Goal: Information Seeking & Learning: Learn about a topic

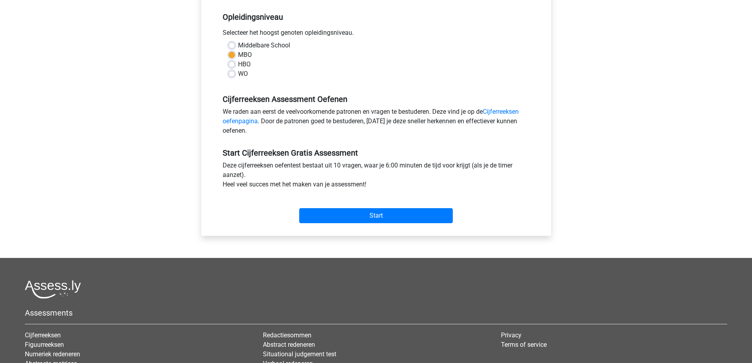
scroll to position [158, 0]
click at [366, 216] on input "Start" at bounding box center [376, 215] width 154 height 15
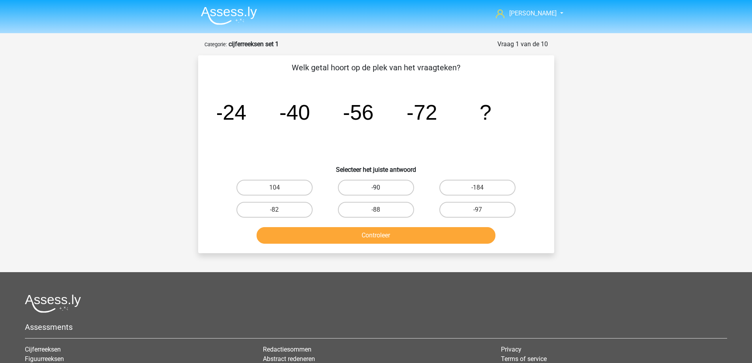
click at [381, 188] on label "-90" at bounding box center [376, 188] width 76 height 16
click at [381, 188] on input "-90" at bounding box center [378, 190] width 5 height 5
radio input "true"
click at [379, 232] on button "Controleer" at bounding box center [376, 235] width 239 height 17
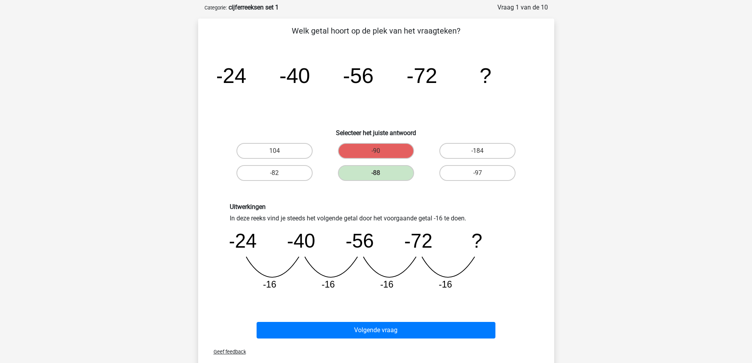
scroll to position [79, 0]
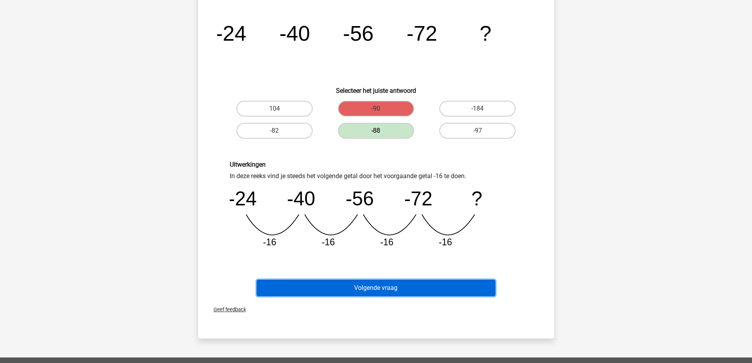
click at [368, 289] on button "Volgende vraag" at bounding box center [376, 287] width 239 height 17
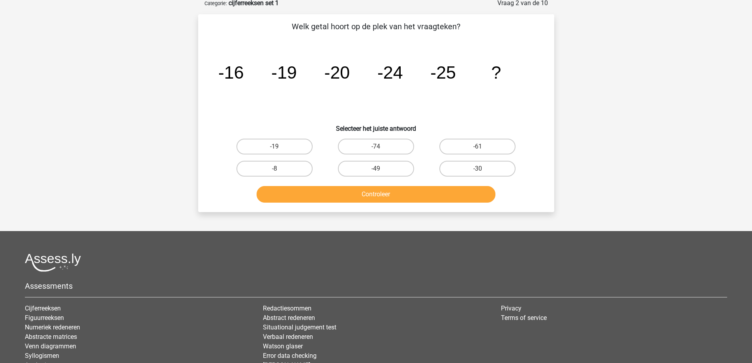
scroll to position [39, 0]
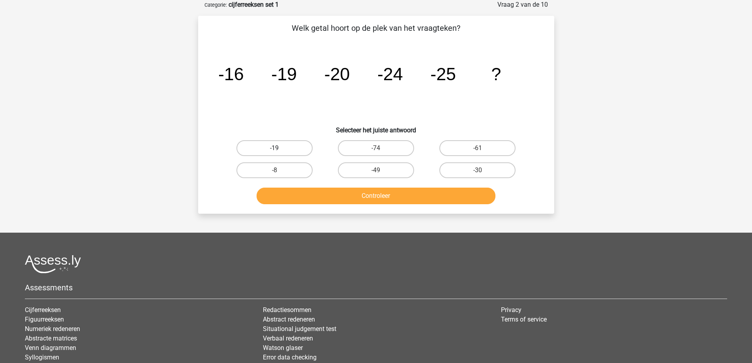
click at [298, 147] on label "-19" at bounding box center [274, 148] width 76 height 16
click at [279, 148] on input "-19" at bounding box center [276, 150] width 5 height 5
radio input "true"
click at [353, 198] on button "Controleer" at bounding box center [376, 196] width 239 height 17
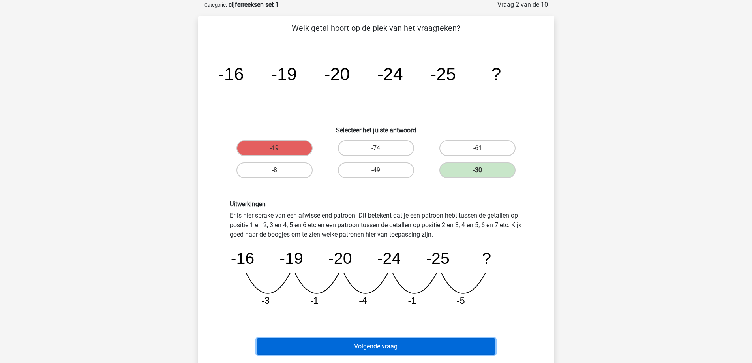
click at [377, 347] on button "Volgende vraag" at bounding box center [376, 346] width 239 height 17
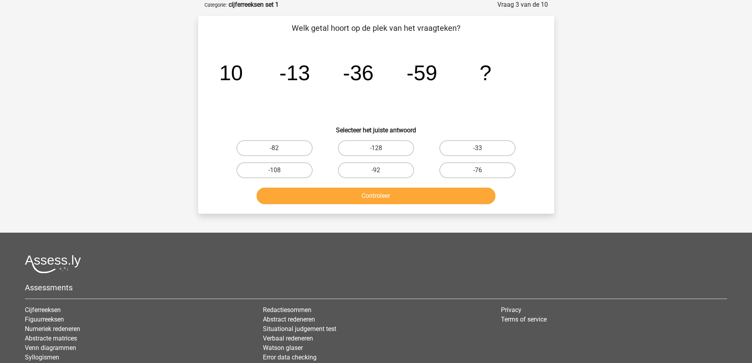
click at [269, 139] on div "-82" at bounding box center [274, 148] width 101 height 22
click at [270, 150] on label "-82" at bounding box center [274, 148] width 76 height 16
click at [274, 150] on input "-82" at bounding box center [276, 150] width 5 height 5
radio input "true"
click at [324, 197] on button "Controleer" at bounding box center [376, 196] width 239 height 17
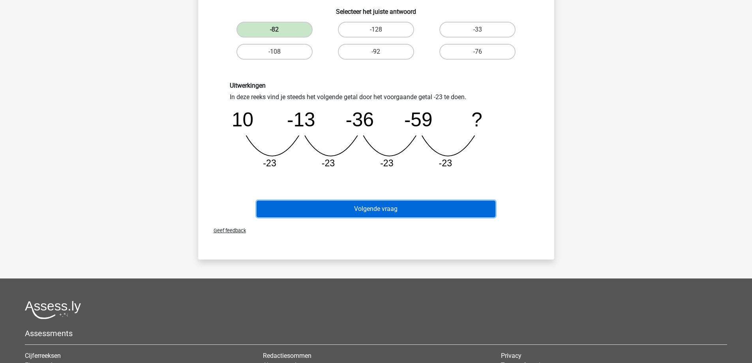
click at [335, 210] on button "Volgende vraag" at bounding box center [376, 209] width 239 height 17
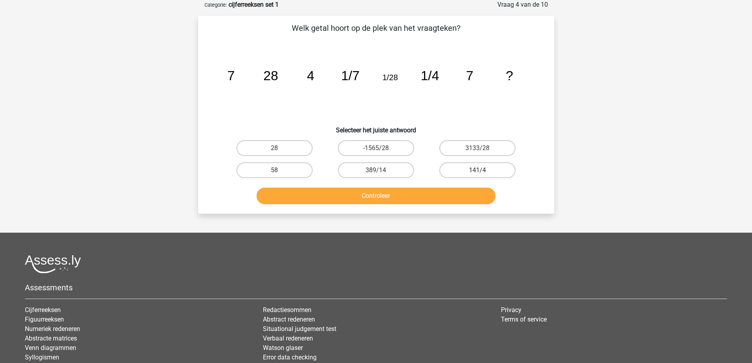
drag, startPoint x: 463, startPoint y: 168, endPoint x: 472, endPoint y: 191, distance: 24.1
click at [463, 168] on label "141/4" at bounding box center [477, 170] width 76 height 16
click at [478, 170] on input "141/4" at bounding box center [480, 172] width 5 height 5
radio input "true"
click at [431, 199] on button "Controleer" at bounding box center [376, 196] width 239 height 17
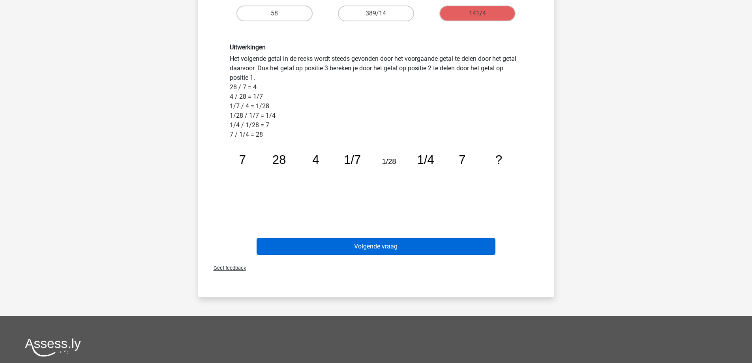
scroll to position [197, 0]
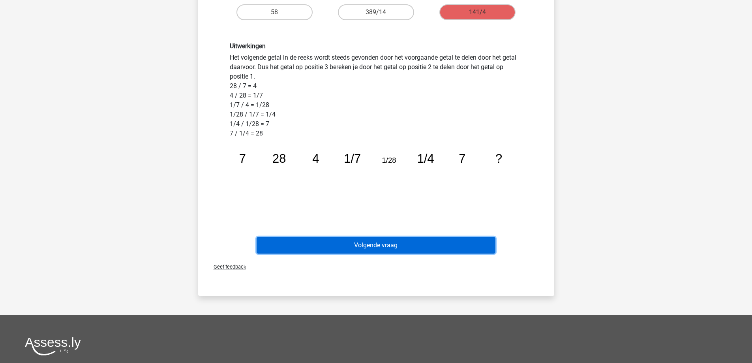
click at [350, 246] on button "Volgende vraag" at bounding box center [376, 245] width 239 height 17
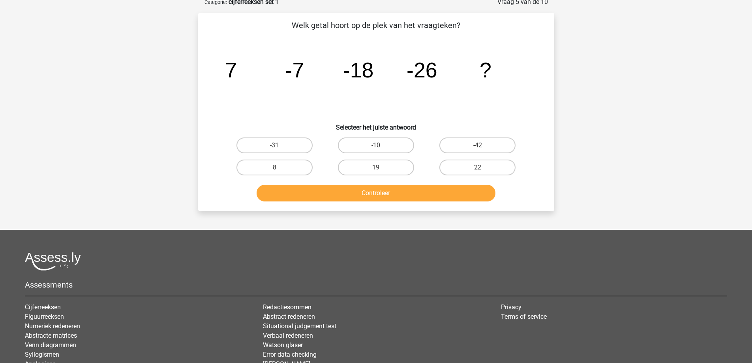
scroll to position [39, 0]
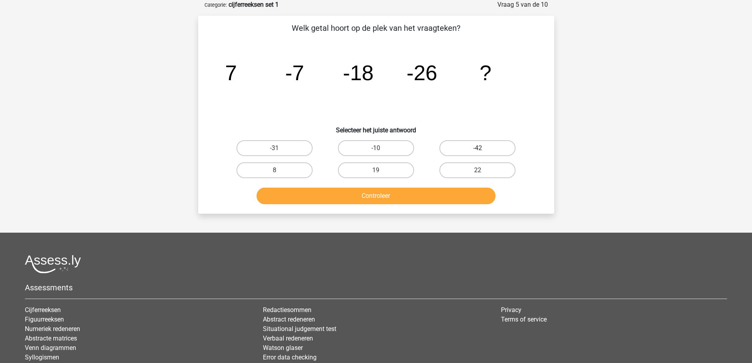
click at [462, 148] on label "-42" at bounding box center [477, 148] width 76 height 16
click at [478, 148] on input "-42" at bounding box center [480, 150] width 5 height 5
radio input "true"
click at [433, 192] on button "Controleer" at bounding box center [376, 196] width 239 height 17
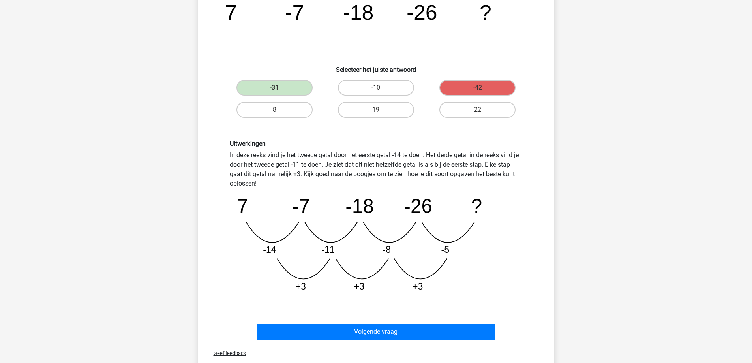
scroll to position [118, 0]
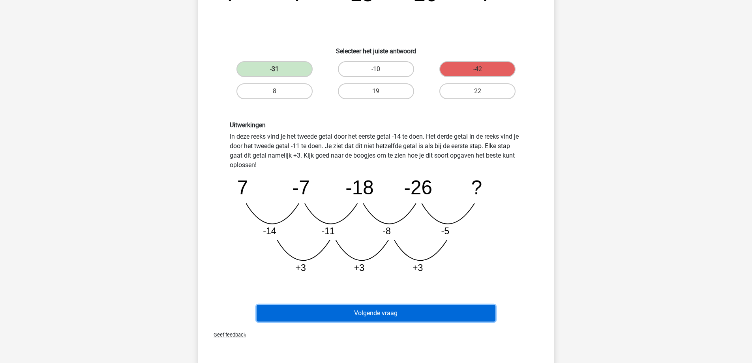
click at [377, 317] on button "Volgende vraag" at bounding box center [376, 313] width 239 height 17
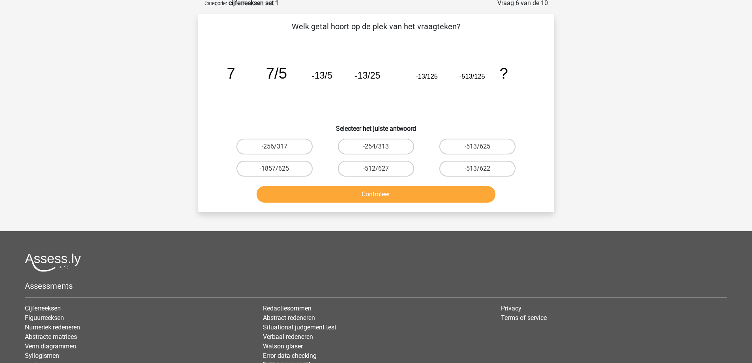
scroll to position [39, 0]
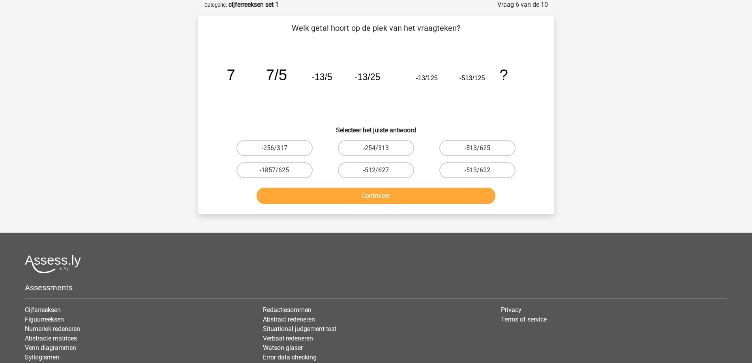
click at [461, 149] on label "-513/625" at bounding box center [477, 148] width 76 height 16
click at [478, 149] on input "-513/625" at bounding box center [480, 150] width 5 height 5
radio input "true"
click at [401, 196] on button "Controleer" at bounding box center [376, 196] width 239 height 17
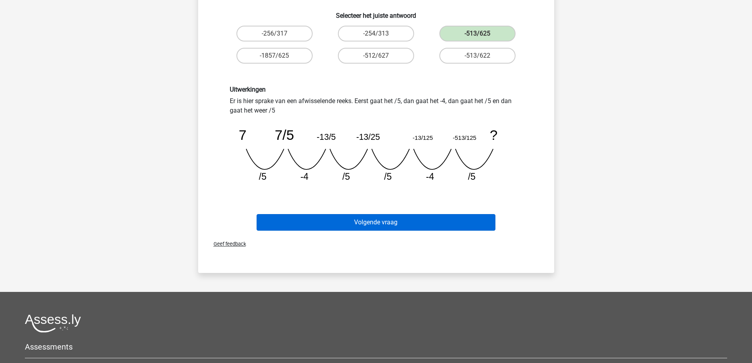
scroll to position [158, 0]
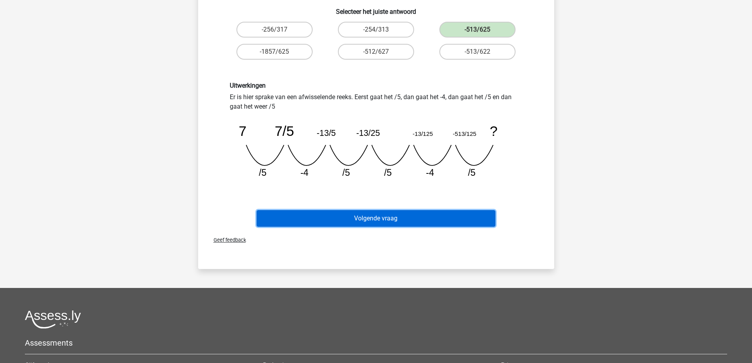
click at [380, 222] on button "Volgende vraag" at bounding box center [376, 218] width 239 height 17
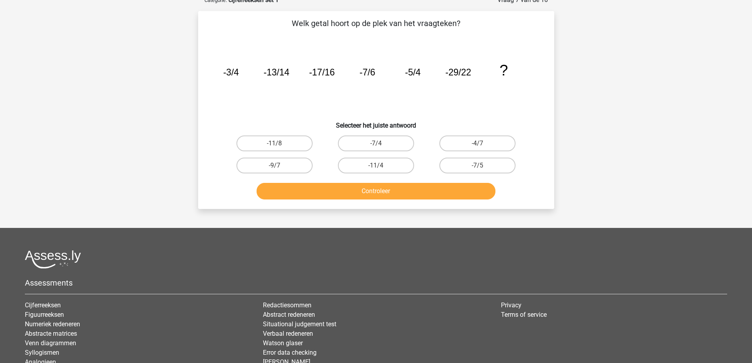
scroll to position [39, 0]
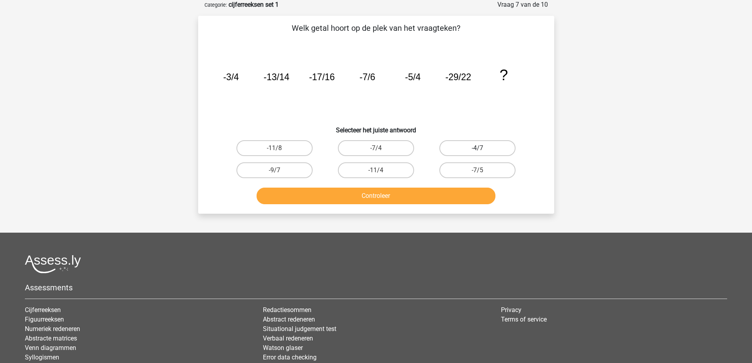
click at [472, 147] on label "-4/7" at bounding box center [477, 148] width 76 height 16
click at [478, 148] on input "-4/7" at bounding box center [480, 150] width 5 height 5
radio input "true"
click at [419, 196] on button "Controleer" at bounding box center [376, 196] width 239 height 17
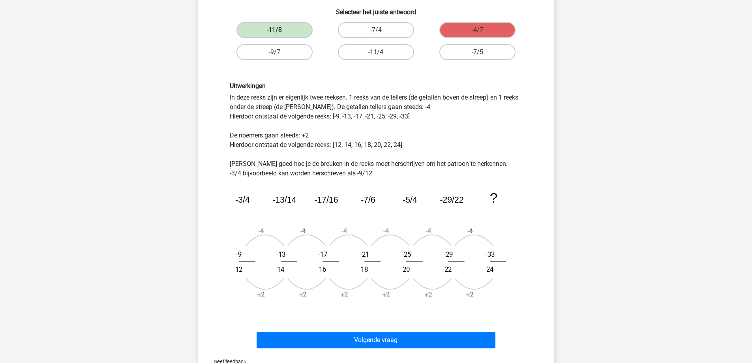
scroll to position [158, 0]
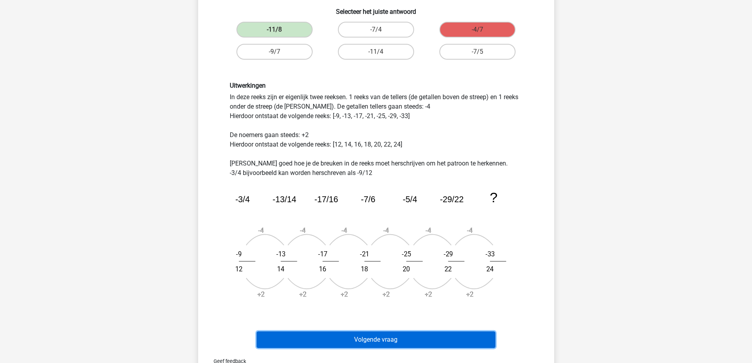
click at [397, 336] on button "Volgende vraag" at bounding box center [376, 339] width 239 height 17
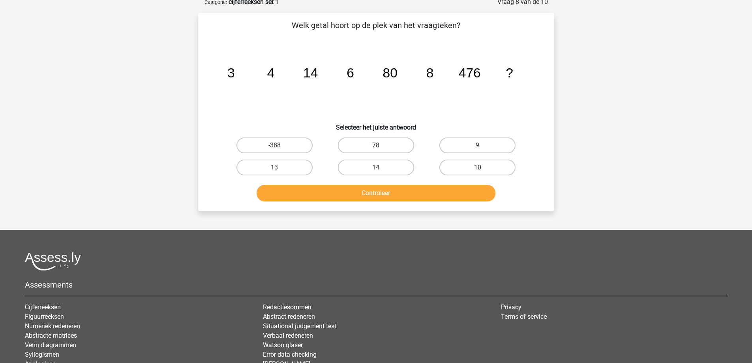
scroll to position [39, 0]
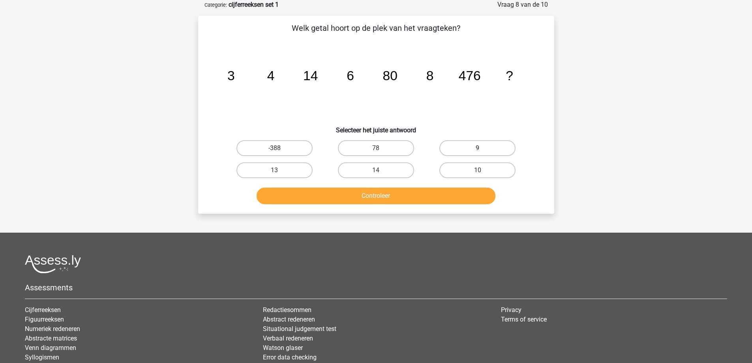
click at [484, 148] on label "9" at bounding box center [477, 148] width 76 height 16
click at [483, 148] on input "9" at bounding box center [480, 150] width 5 height 5
radio input "true"
click at [428, 199] on button "Controleer" at bounding box center [376, 196] width 239 height 17
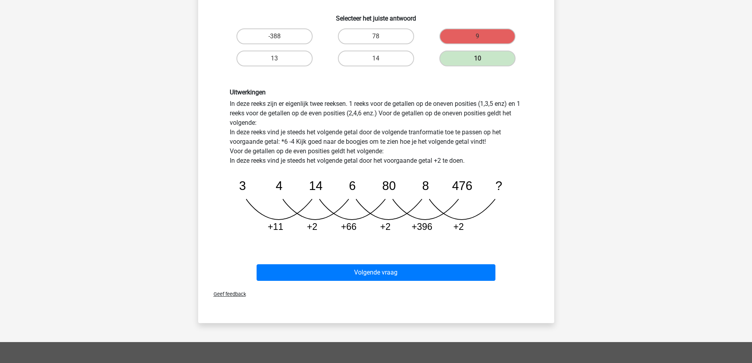
scroll to position [158, 0]
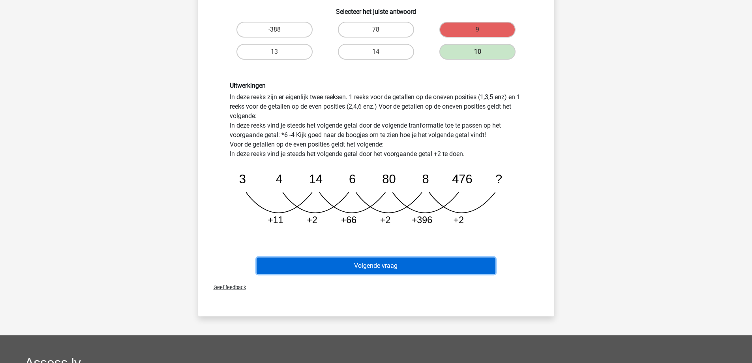
click at [372, 268] on button "Volgende vraag" at bounding box center [376, 265] width 239 height 17
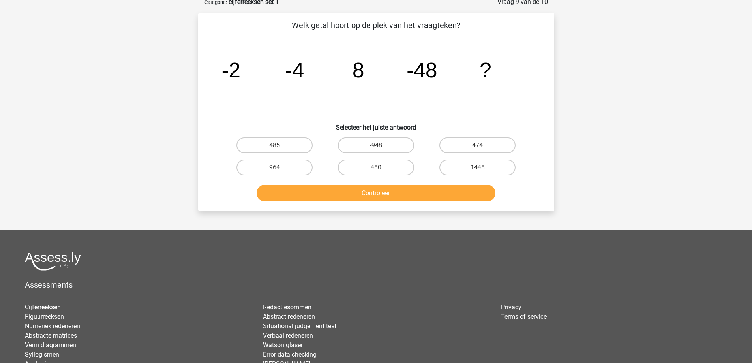
scroll to position [39, 0]
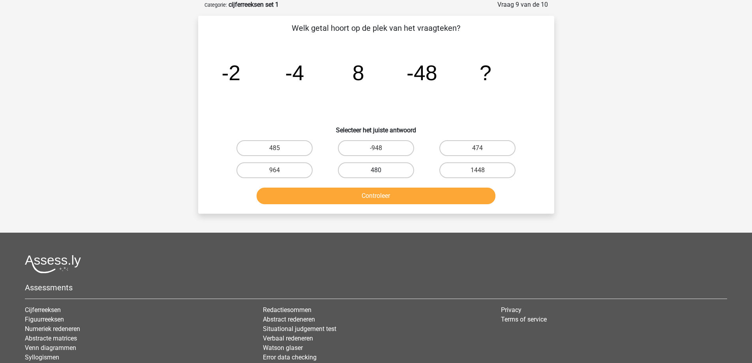
click at [372, 166] on label "480" at bounding box center [376, 170] width 76 height 16
click at [376, 170] on input "480" at bounding box center [378, 172] width 5 height 5
radio input "true"
click at [364, 191] on button "Controleer" at bounding box center [376, 196] width 239 height 17
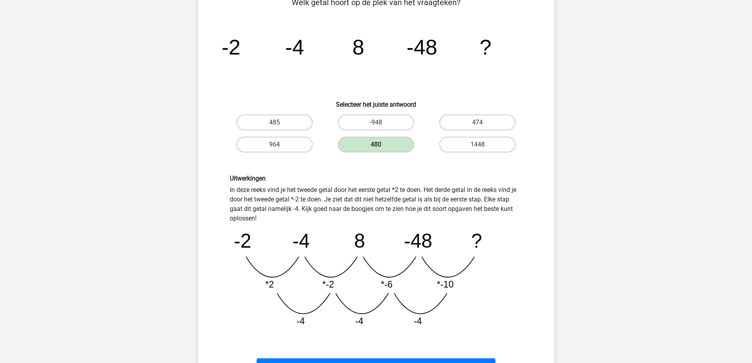
scroll to position [79, 0]
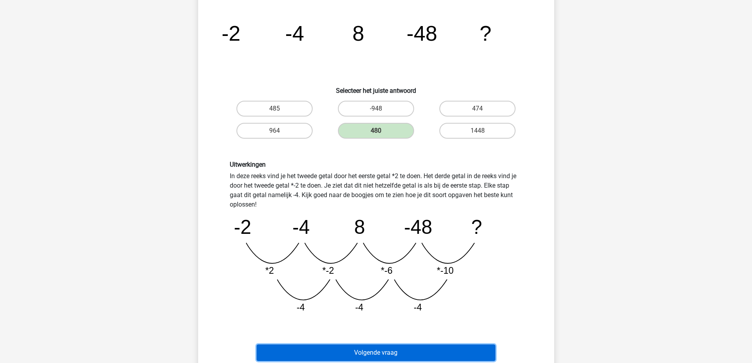
click at [336, 355] on button "Volgende vraag" at bounding box center [376, 352] width 239 height 17
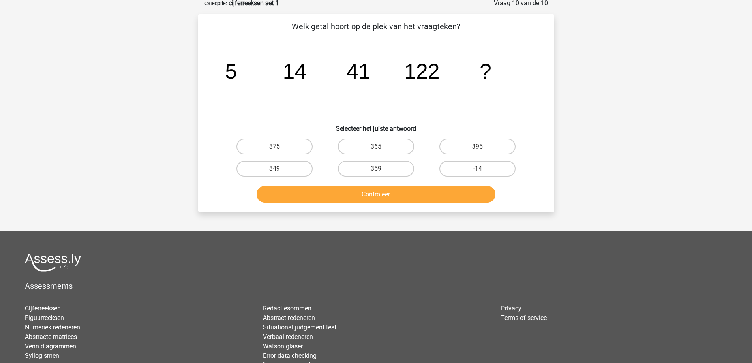
scroll to position [39, 0]
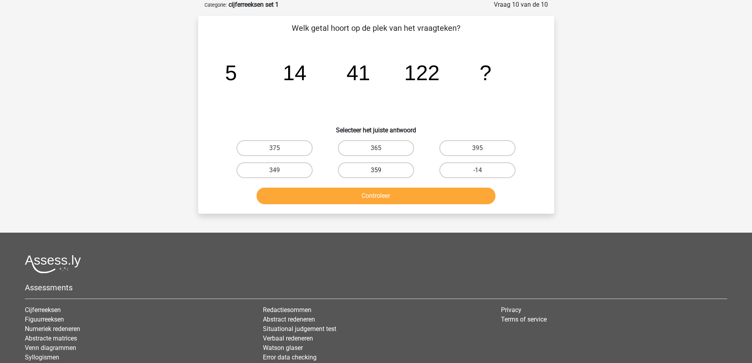
click at [365, 169] on label "359" at bounding box center [376, 170] width 76 height 16
click at [376, 170] on input "359" at bounding box center [378, 172] width 5 height 5
radio input "true"
click at [349, 193] on button "Controleer" at bounding box center [376, 196] width 239 height 17
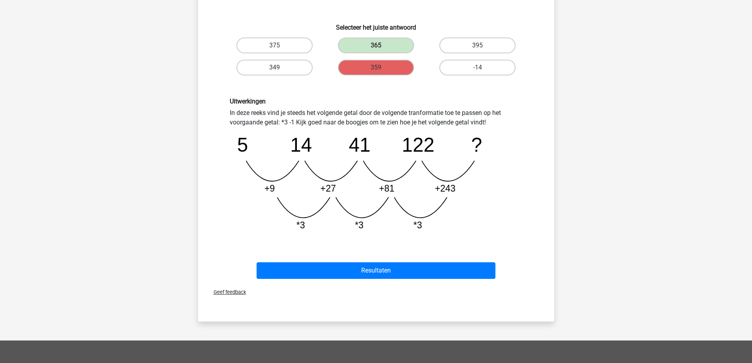
scroll to position [158, 0]
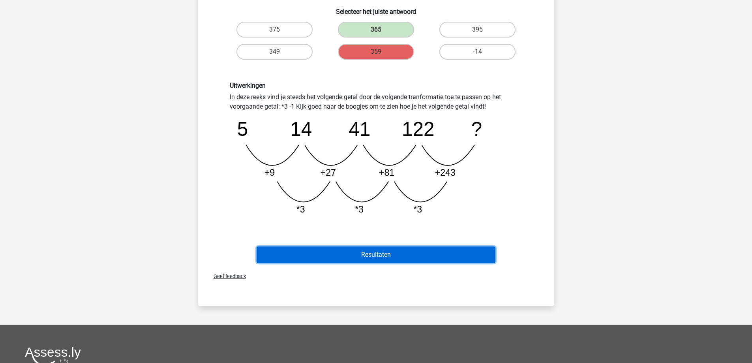
click at [388, 256] on button "Resultaten" at bounding box center [376, 254] width 239 height 17
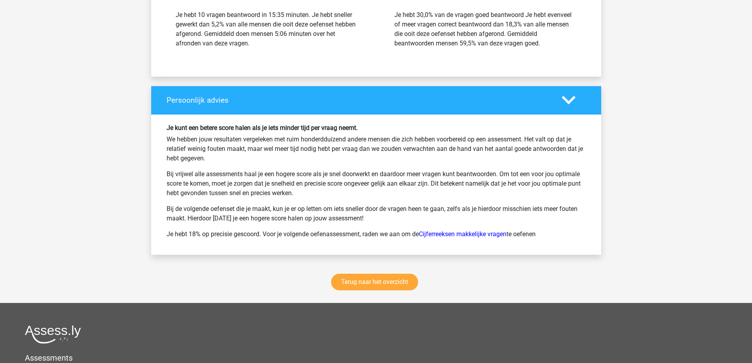
scroll to position [947, 0]
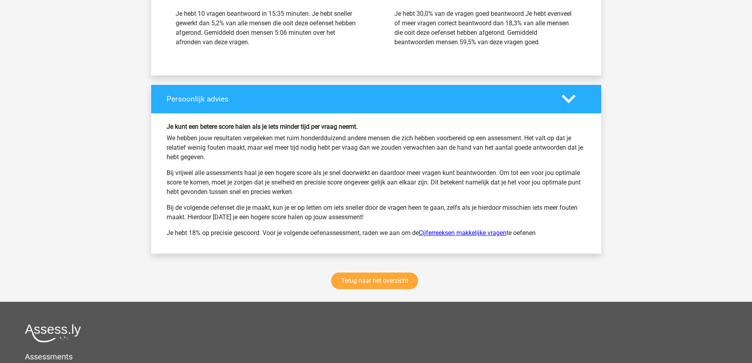
click at [458, 233] on link "Cijferreeksen makkelijke vragen" at bounding box center [463, 233] width 88 height 8
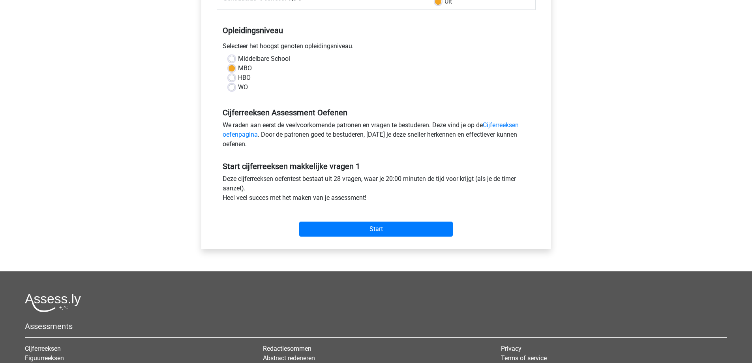
scroll to position [158, 0]
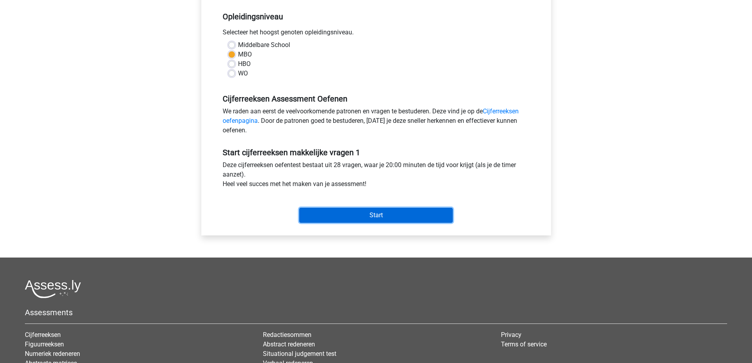
click at [343, 219] on input "Start" at bounding box center [376, 215] width 154 height 15
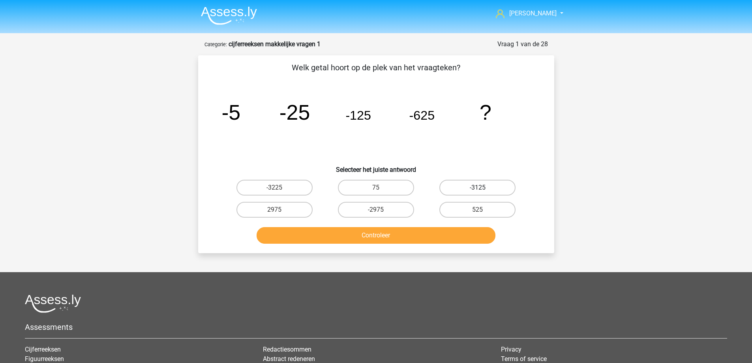
drag, startPoint x: 504, startPoint y: 188, endPoint x: 495, endPoint y: 190, distance: 9.1
click at [503, 188] on label "-3125" at bounding box center [477, 188] width 76 height 16
click at [483, 188] on input "-3125" at bounding box center [480, 190] width 5 height 5
radio input "true"
click at [387, 236] on button "Controleer" at bounding box center [376, 235] width 239 height 17
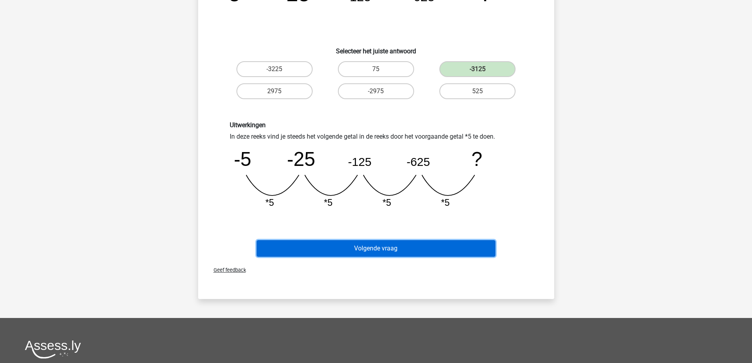
click at [332, 246] on button "Volgende vraag" at bounding box center [376, 248] width 239 height 17
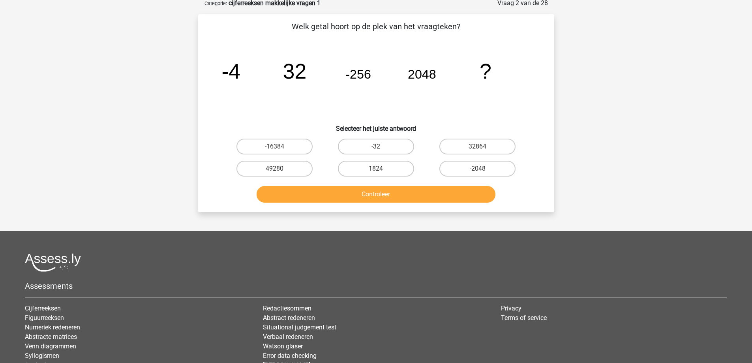
scroll to position [39, 0]
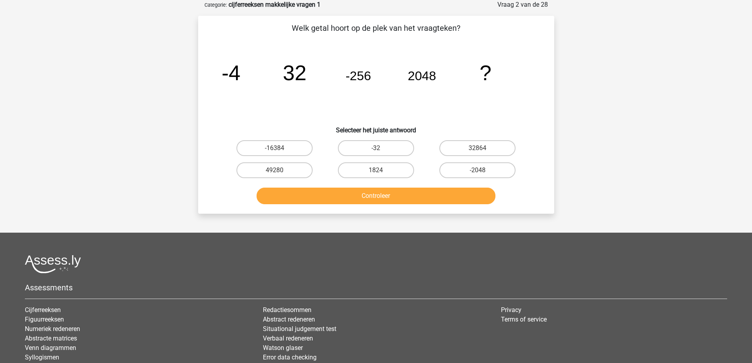
click at [276, 148] on input "-16384" at bounding box center [276, 150] width 5 height 5
radio input "true"
click at [310, 196] on button "Controleer" at bounding box center [376, 196] width 239 height 17
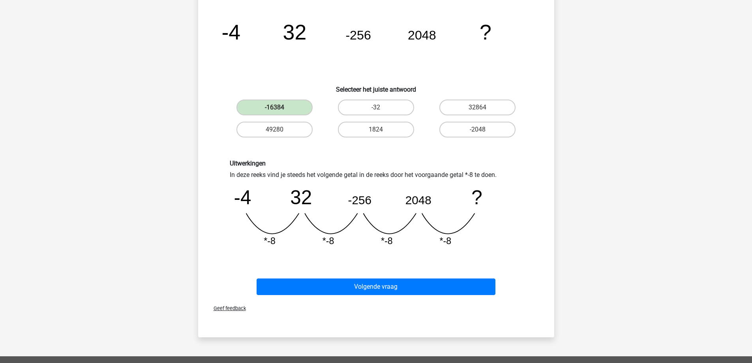
scroll to position [118, 0]
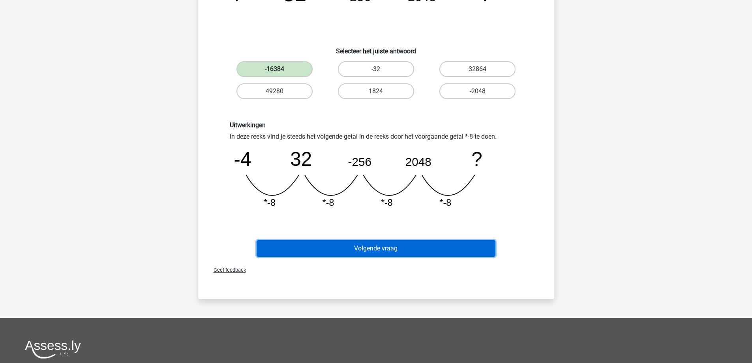
click at [340, 245] on button "Volgende vraag" at bounding box center [376, 248] width 239 height 17
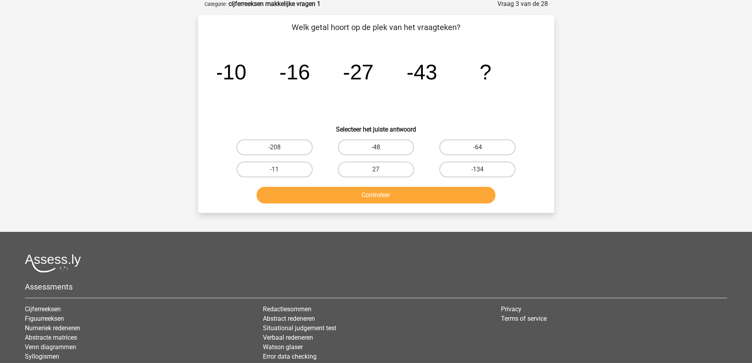
scroll to position [39, 0]
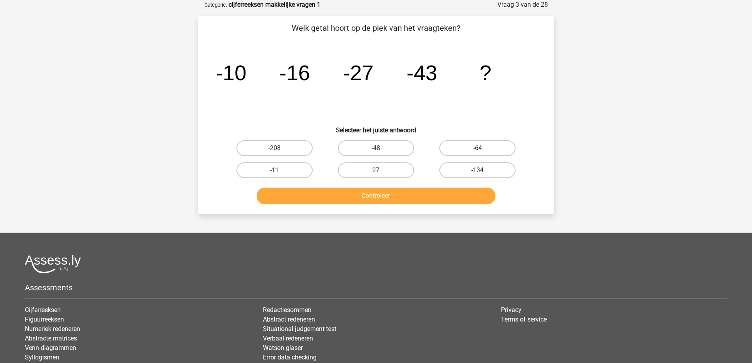
click at [473, 154] on label "-64" at bounding box center [477, 148] width 76 height 16
click at [478, 153] on input "-64" at bounding box center [480, 150] width 5 height 5
radio input "true"
click at [374, 201] on button "Controleer" at bounding box center [376, 196] width 239 height 17
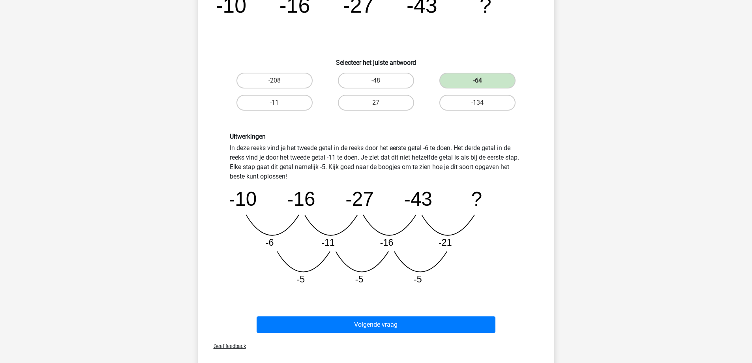
scroll to position [118, 0]
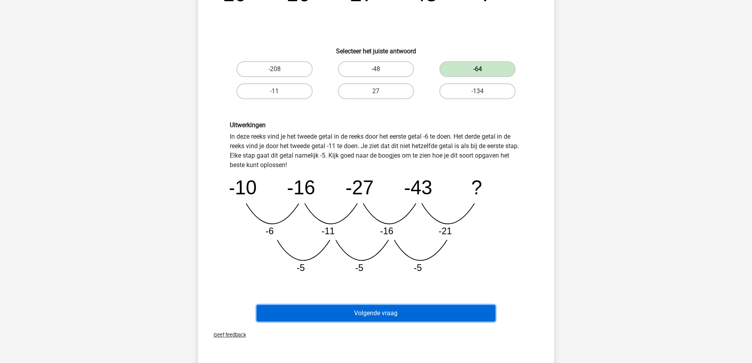
click at [409, 314] on button "Volgende vraag" at bounding box center [376, 313] width 239 height 17
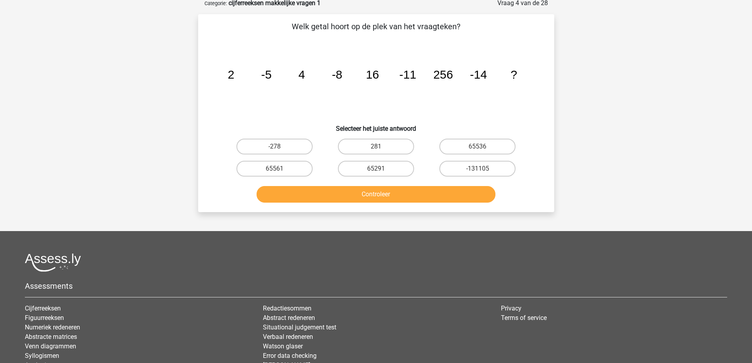
scroll to position [39, 0]
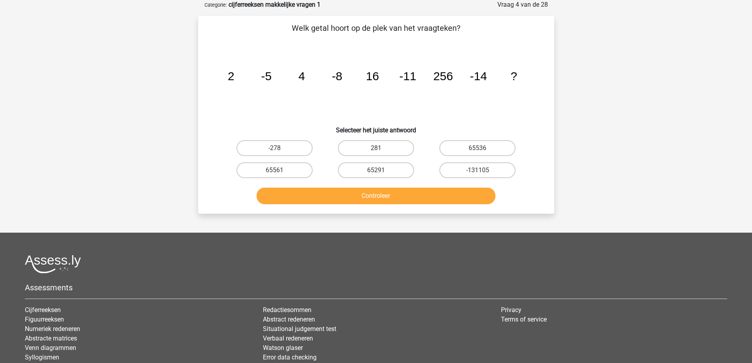
drag, startPoint x: 474, startPoint y: 146, endPoint x: 465, endPoint y: 161, distance: 17.9
click at [474, 146] on label "65536" at bounding box center [477, 148] width 76 height 16
click at [478, 148] on input "65536" at bounding box center [480, 150] width 5 height 5
radio input "true"
click at [405, 197] on button "Controleer" at bounding box center [376, 196] width 239 height 17
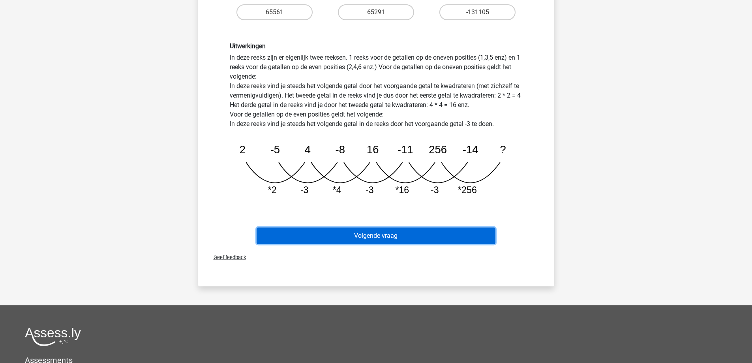
click at [349, 239] on button "Volgende vraag" at bounding box center [376, 235] width 239 height 17
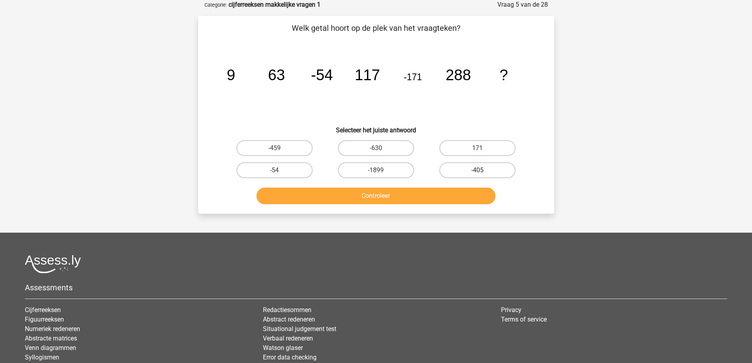
click at [478, 169] on label "-405" at bounding box center [477, 170] width 76 height 16
click at [478, 170] on input "-405" at bounding box center [480, 172] width 5 height 5
radio input "true"
click at [439, 197] on button "Controleer" at bounding box center [376, 196] width 239 height 17
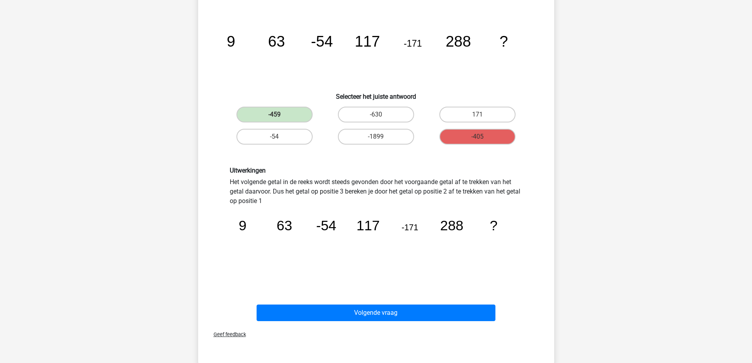
scroll to position [118, 0]
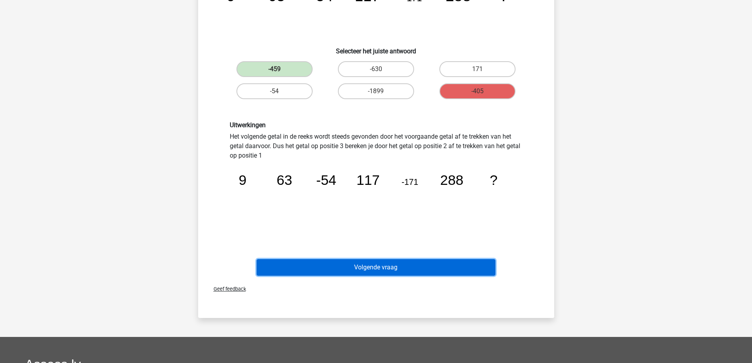
click at [371, 266] on button "Volgende vraag" at bounding box center [376, 267] width 239 height 17
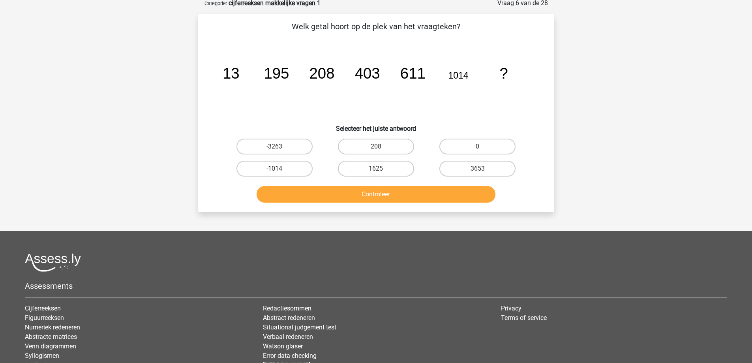
scroll to position [39, 0]
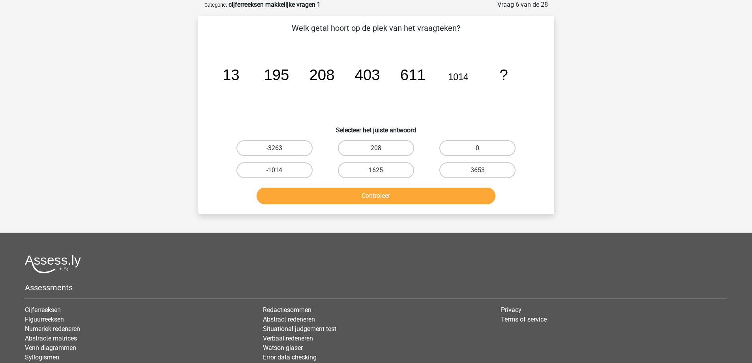
click at [358, 198] on button "Controleer" at bounding box center [376, 196] width 239 height 17
click at [664, 147] on div "Patrick pattex33@gmail.com Nederlands English" at bounding box center [376, 201] width 752 height 480
click at [375, 174] on label "1625" at bounding box center [376, 170] width 76 height 16
click at [376, 174] on input "1625" at bounding box center [378, 172] width 5 height 5
radio input "true"
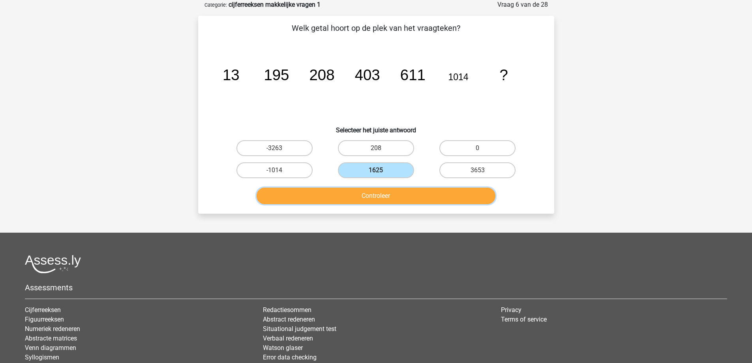
click at [375, 196] on button "Controleer" at bounding box center [376, 196] width 239 height 17
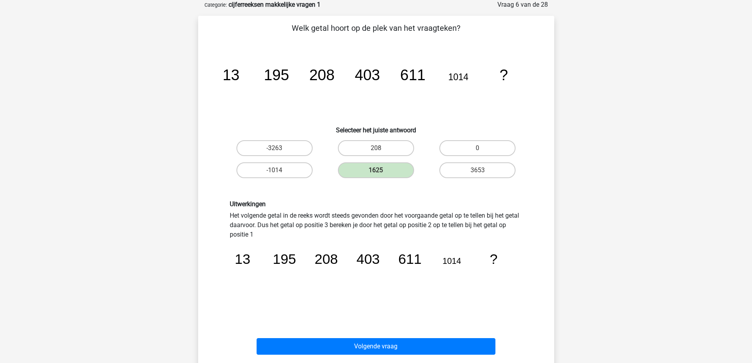
scroll to position [118, 0]
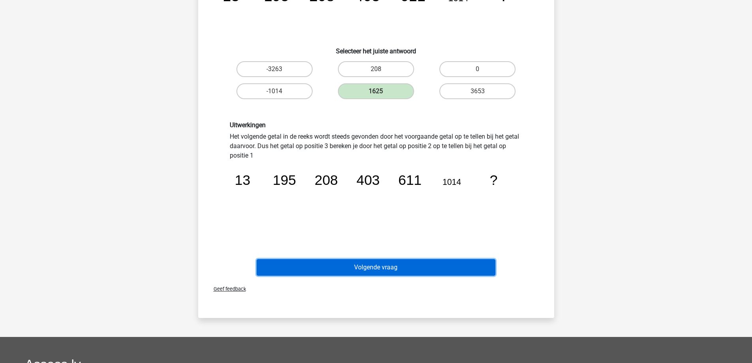
click at [360, 267] on button "Volgende vraag" at bounding box center [376, 267] width 239 height 17
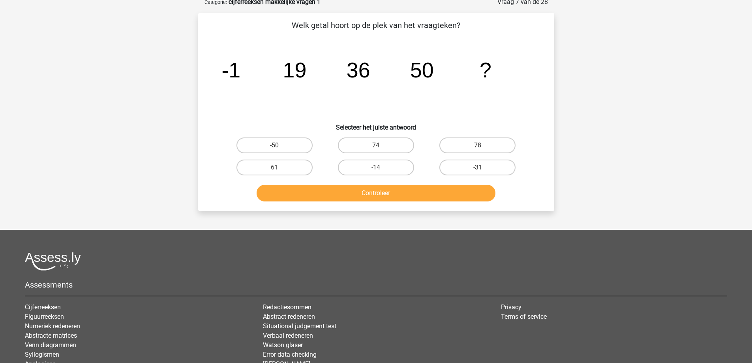
scroll to position [39, 0]
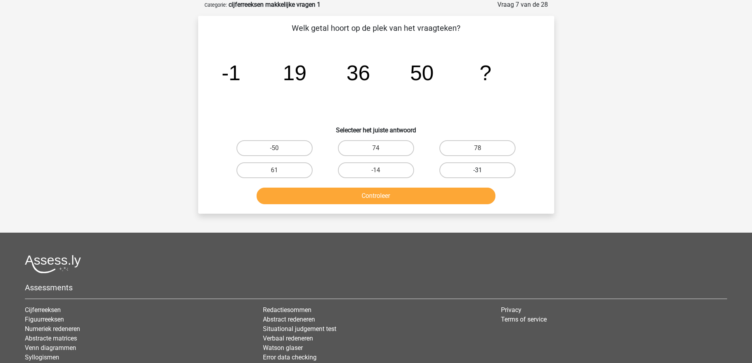
click at [469, 168] on label "-31" at bounding box center [477, 170] width 76 height 16
click at [478, 170] on input "-31" at bounding box center [480, 172] width 5 height 5
radio input "true"
click at [426, 196] on button "Controleer" at bounding box center [376, 196] width 239 height 17
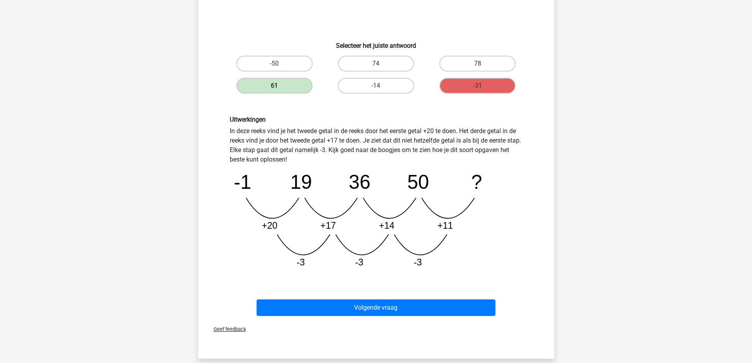
scroll to position [158, 0]
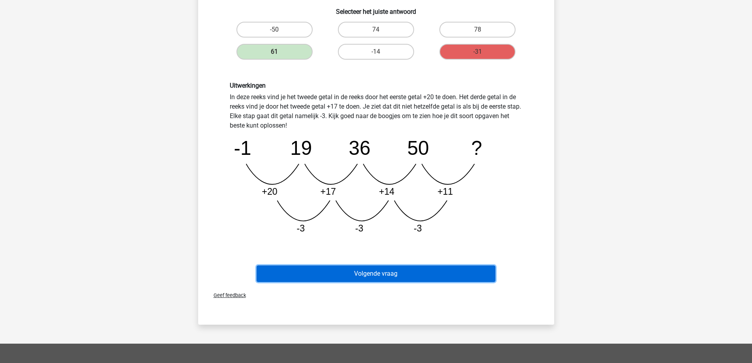
click at [377, 276] on button "Volgende vraag" at bounding box center [376, 273] width 239 height 17
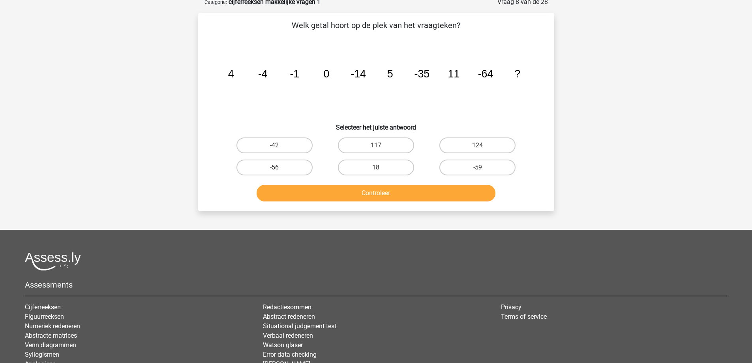
scroll to position [39, 0]
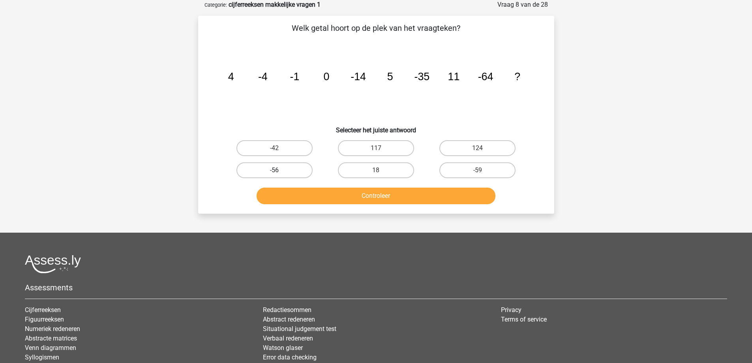
click at [296, 173] on label "-56" at bounding box center [274, 170] width 76 height 16
click at [279, 173] on input "-56" at bounding box center [276, 172] width 5 height 5
radio input "true"
click at [313, 199] on button "Controleer" at bounding box center [376, 196] width 239 height 17
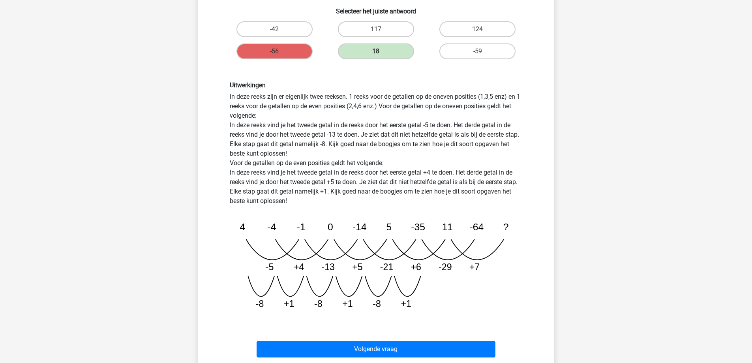
scroll to position [197, 0]
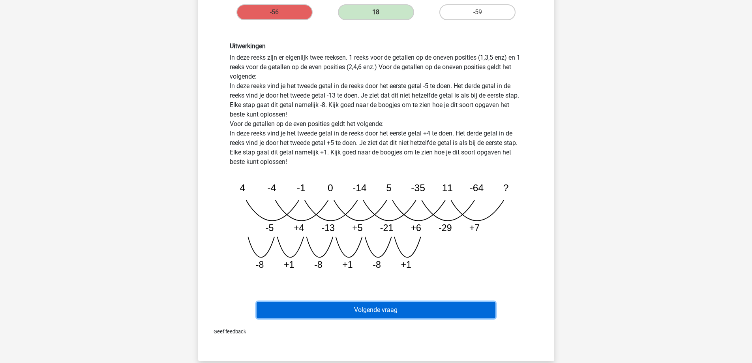
click at [422, 312] on button "Volgende vraag" at bounding box center [376, 310] width 239 height 17
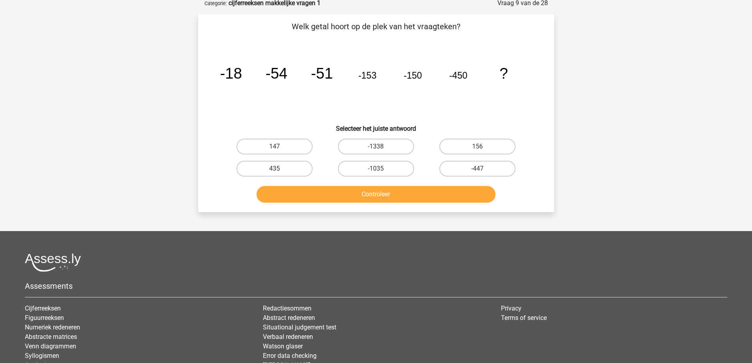
scroll to position [39, 0]
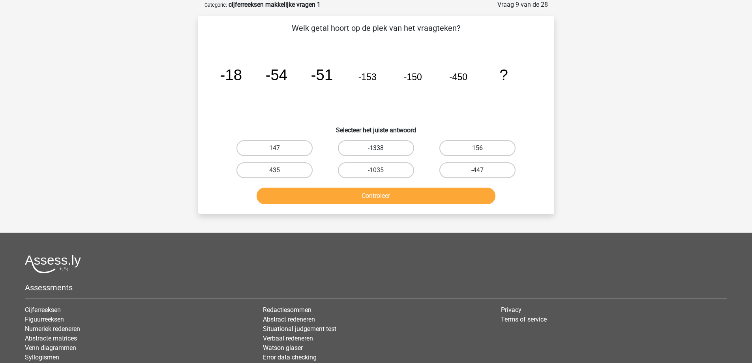
click at [377, 146] on label "-1338" at bounding box center [376, 148] width 76 height 16
click at [377, 148] on input "-1338" at bounding box center [378, 150] width 5 height 5
radio input "true"
click at [358, 197] on button "Controleer" at bounding box center [376, 196] width 239 height 17
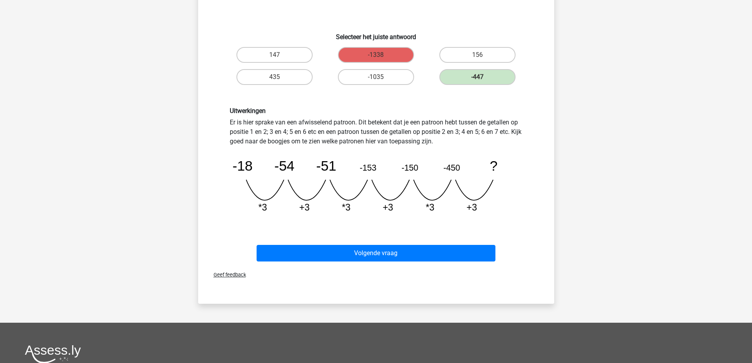
scroll to position [118, 0]
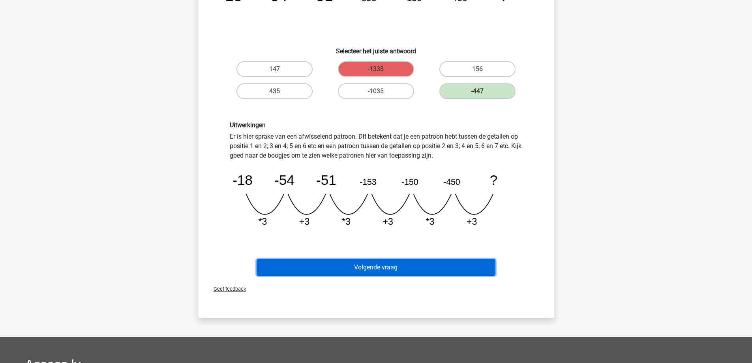
click at [370, 269] on button "Volgende vraag" at bounding box center [376, 267] width 239 height 17
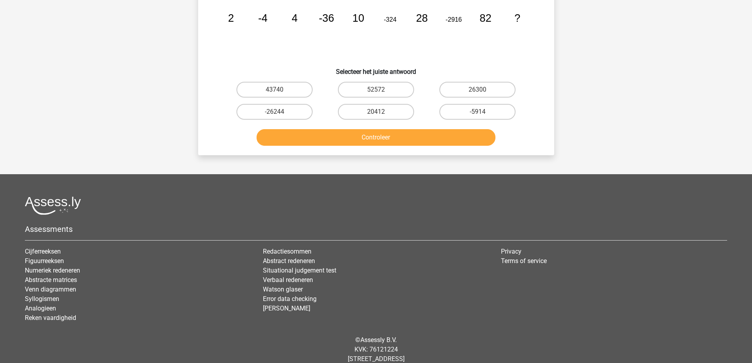
scroll to position [39, 0]
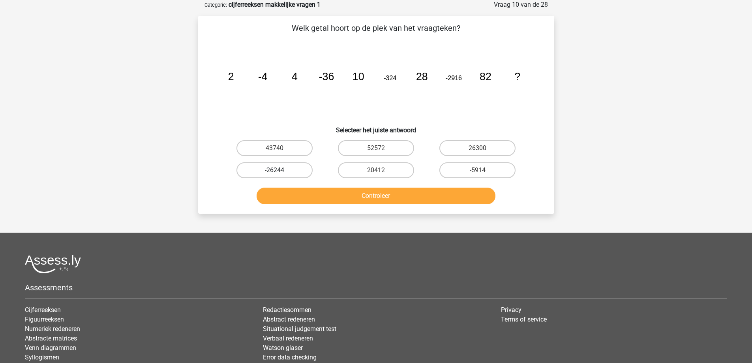
click at [279, 167] on label "-26244" at bounding box center [274, 170] width 76 height 16
click at [279, 170] on input "-26244" at bounding box center [276, 172] width 5 height 5
radio input "true"
click at [283, 189] on button "Controleer" at bounding box center [376, 196] width 239 height 17
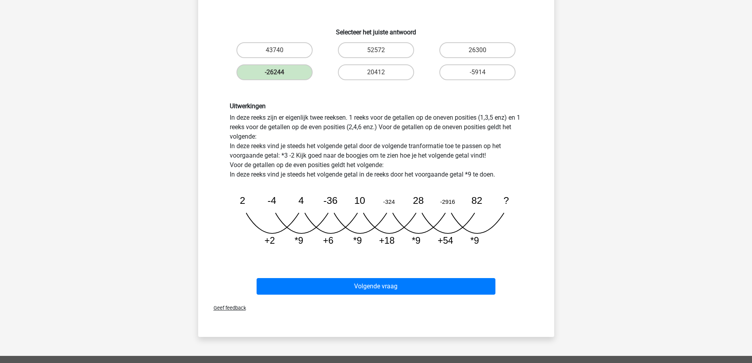
scroll to position [158, 0]
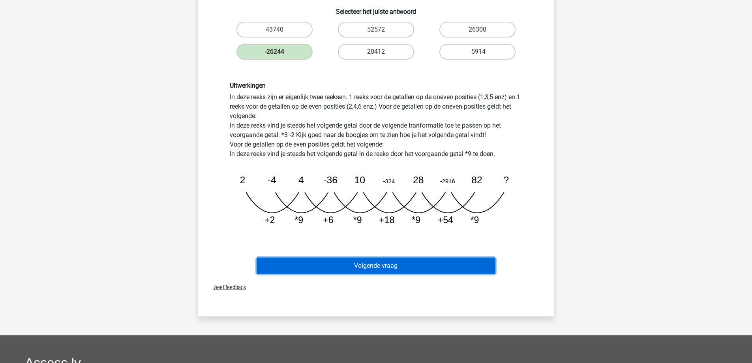
click at [349, 263] on button "Volgende vraag" at bounding box center [376, 265] width 239 height 17
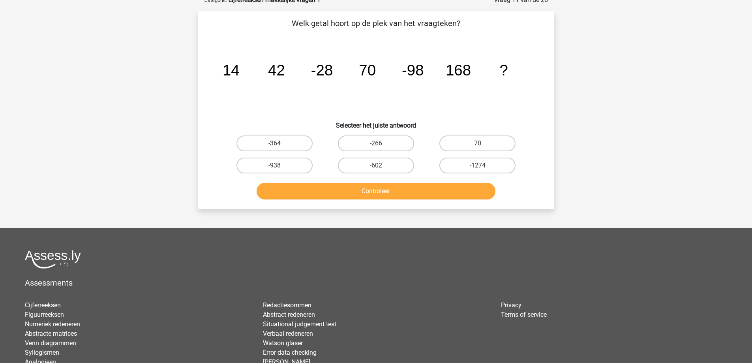
scroll to position [39, 0]
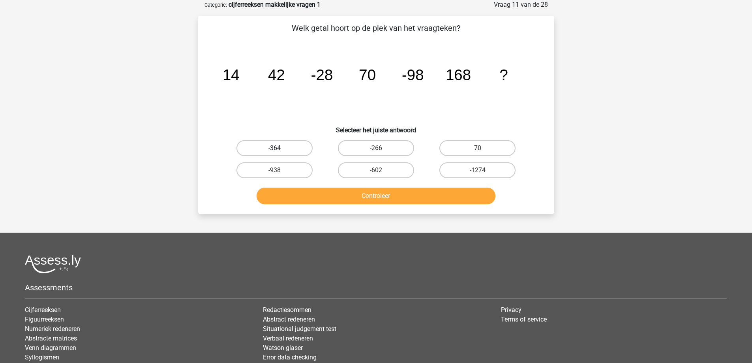
click at [254, 150] on label "-364" at bounding box center [274, 148] width 76 height 16
click at [274, 150] on input "-364" at bounding box center [276, 150] width 5 height 5
radio input "true"
click at [300, 199] on button "Controleer" at bounding box center [376, 196] width 239 height 17
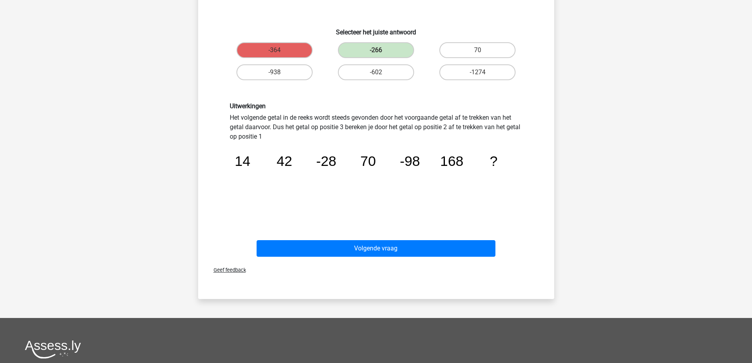
scroll to position [158, 0]
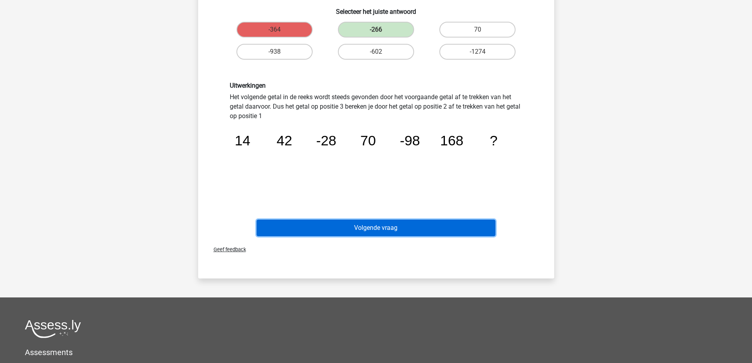
click at [356, 225] on button "Volgende vraag" at bounding box center [376, 227] width 239 height 17
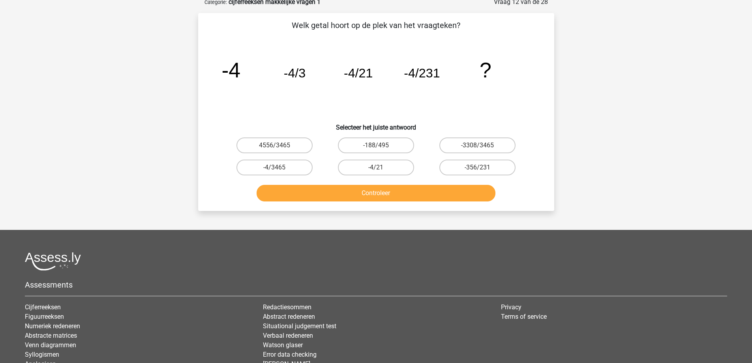
scroll to position [39, 0]
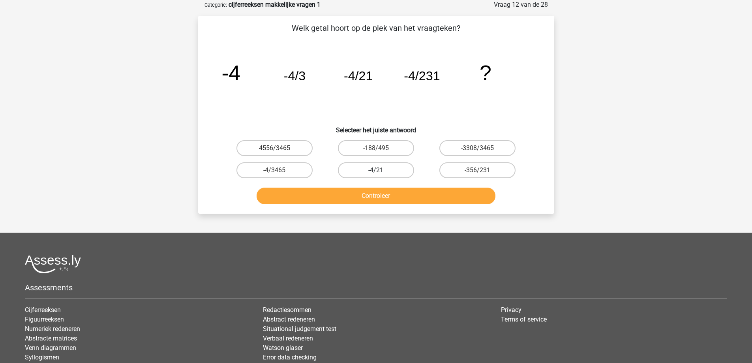
click at [367, 169] on label "-4/21" at bounding box center [376, 170] width 76 height 16
click at [376, 170] on input "-4/21" at bounding box center [378, 172] width 5 height 5
radio input "true"
click at [368, 195] on button "Controleer" at bounding box center [376, 196] width 239 height 17
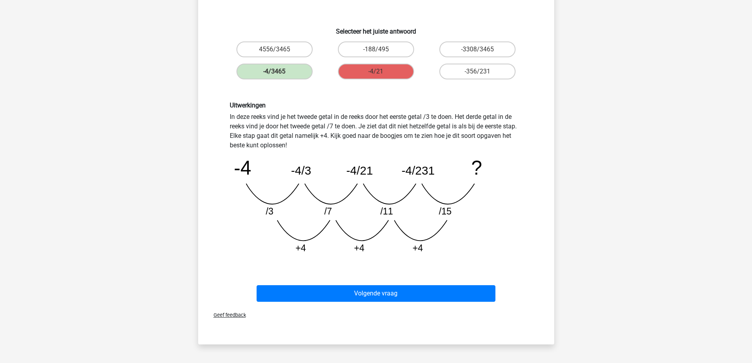
scroll to position [158, 0]
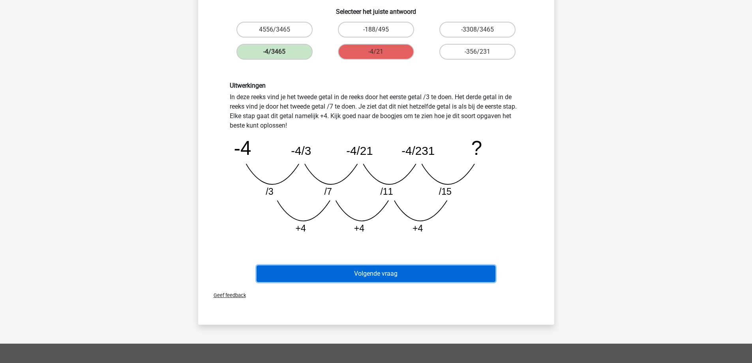
click at [352, 273] on button "Volgende vraag" at bounding box center [376, 273] width 239 height 17
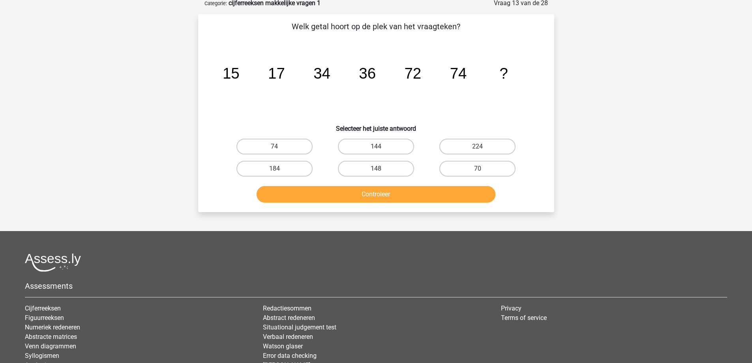
scroll to position [39, 0]
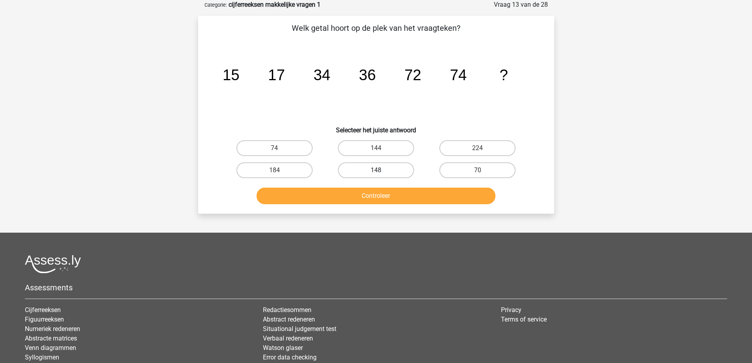
click at [366, 172] on label "148" at bounding box center [376, 170] width 76 height 16
click at [376, 172] on input "148" at bounding box center [378, 172] width 5 height 5
radio input "true"
click at [358, 196] on button "Controleer" at bounding box center [376, 196] width 239 height 17
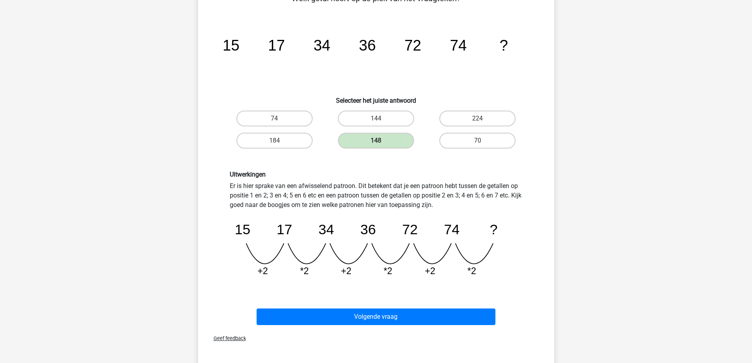
scroll to position [118, 0]
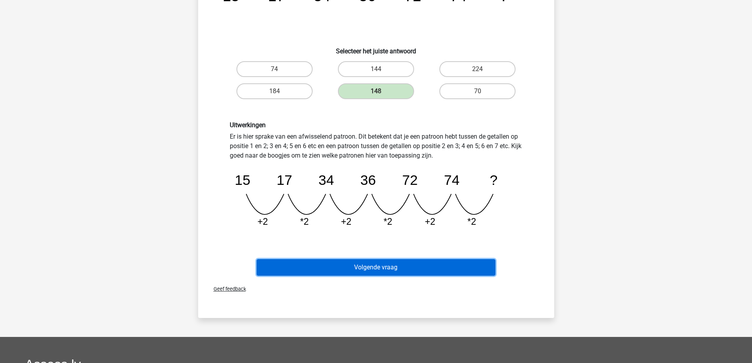
click at [354, 271] on button "Volgende vraag" at bounding box center [376, 267] width 239 height 17
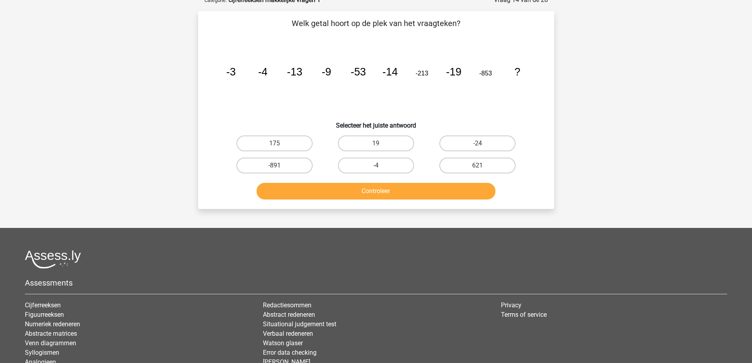
scroll to position [39, 0]
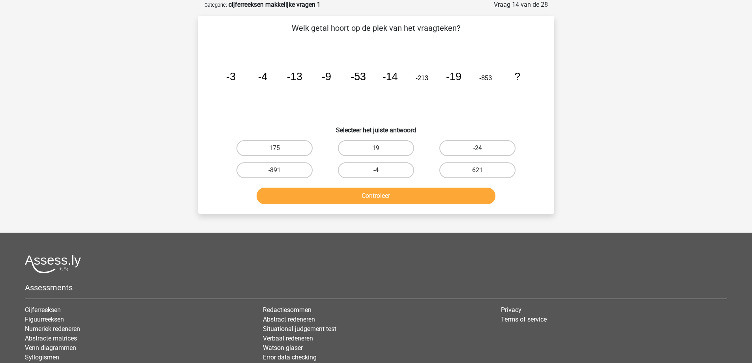
click at [461, 150] on label "-24" at bounding box center [477, 148] width 76 height 16
click at [478, 150] on input "-24" at bounding box center [480, 150] width 5 height 5
radio input "true"
click at [394, 196] on button "Controleer" at bounding box center [376, 196] width 239 height 17
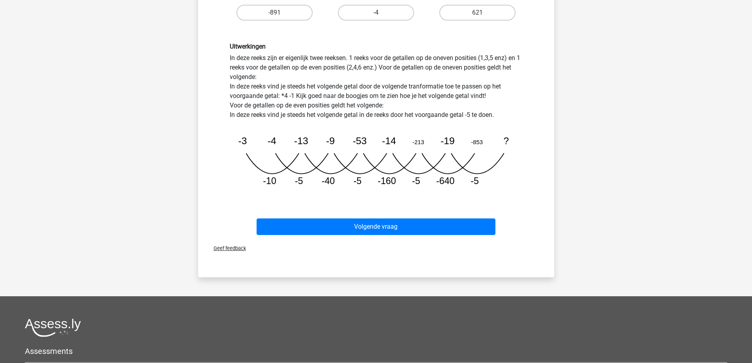
scroll to position [197, 0]
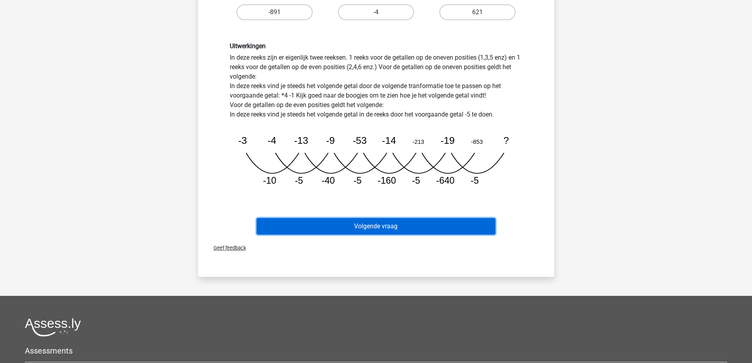
click at [365, 226] on button "Volgende vraag" at bounding box center [376, 226] width 239 height 17
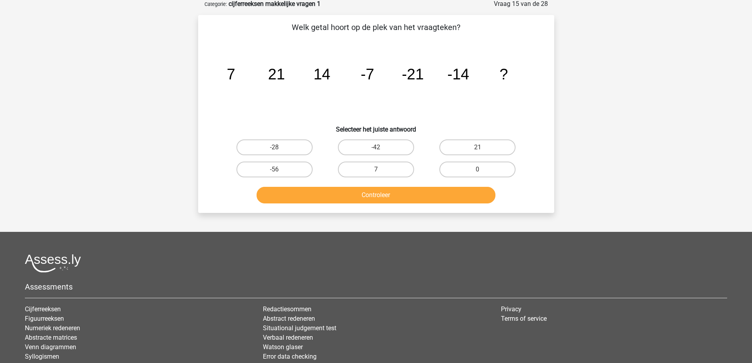
scroll to position [39, 0]
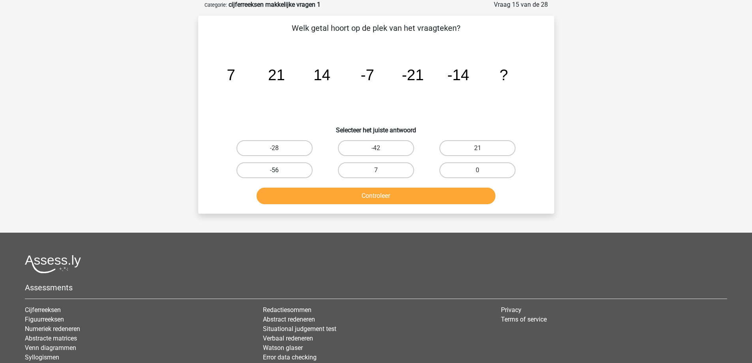
click at [291, 174] on label "-56" at bounding box center [274, 170] width 76 height 16
click at [279, 174] on input "-56" at bounding box center [276, 172] width 5 height 5
radio input "true"
click at [311, 193] on button "Controleer" at bounding box center [376, 196] width 239 height 17
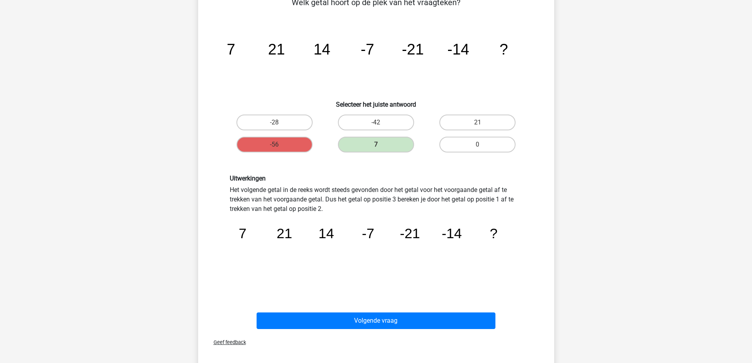
scroll to position [79, 0]
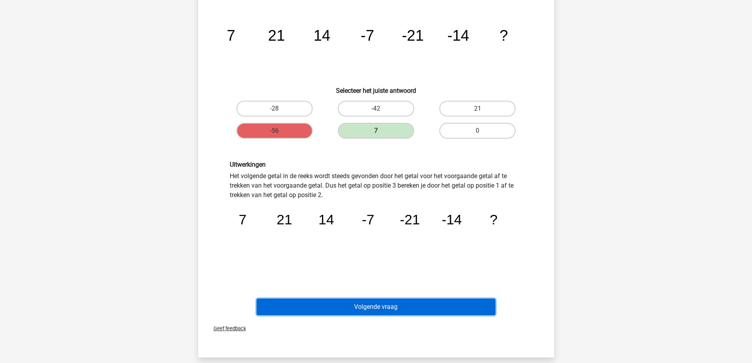
click at [389, 309] on button "Volgende vraag" at bounding box center [376, 306] width 239 height 17
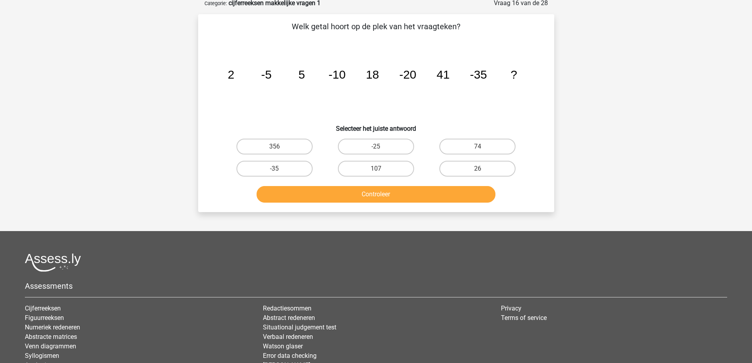
scroll to position [39, 0]
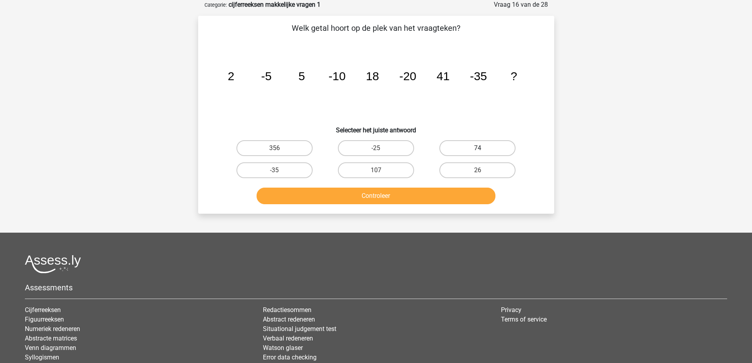
click at [491, 150] on label "74" at bounding box center [477, 148] width 76 height 16
click at [483, 150] on input "74" at bounding box center [480, 150] width 5 height 5
radio input "true"
click at [411, 199] on button "Controleer" at bounding box center [376, 196] width 239 height 17
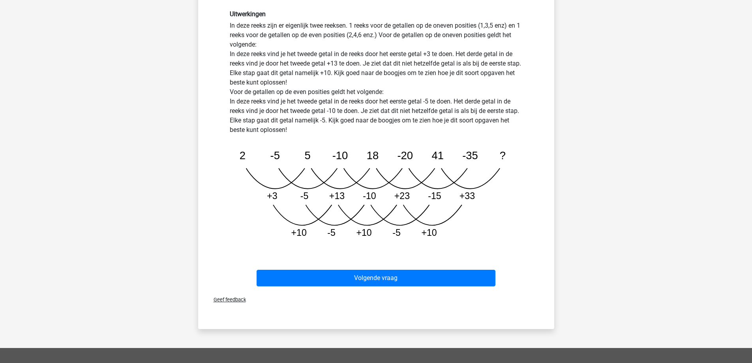
scroll to position [237, 0]
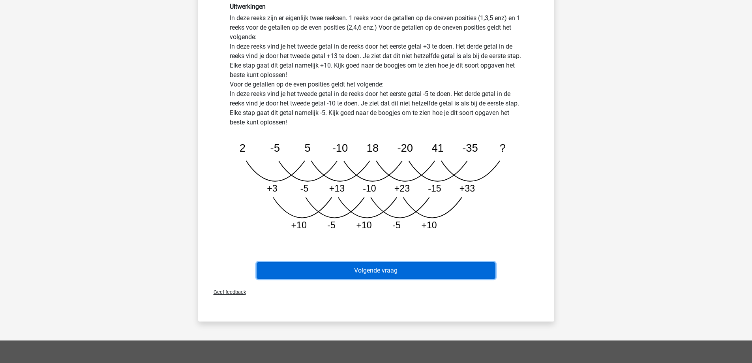
click at [361, 268] on button "Volgende vraag" at bounding box center [376, 270] width 239 height 17
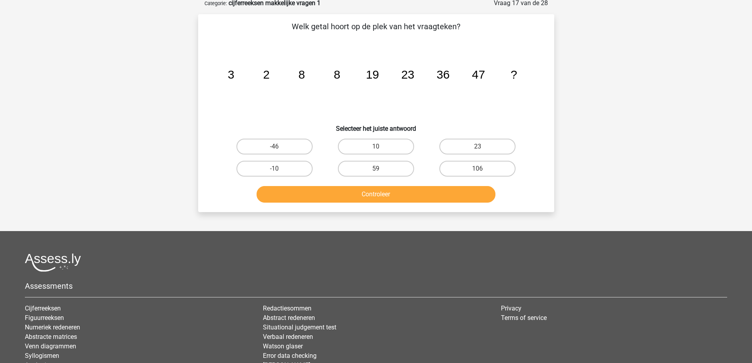
scroll to position [39, 0]
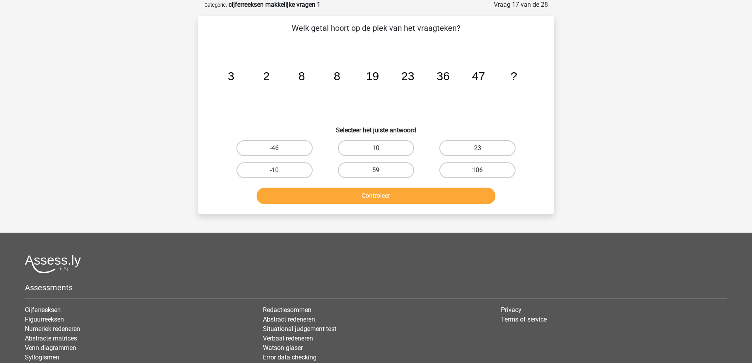
click at [478, 167] on label "106" at bounding box center [477, 170] width 76 height 16
click at [478, 170] on input "106" at bounding box center [480, 172] width 5 height 5
radio input "true"
click at [430, 194] on button "Controleer" at bounding box center [376, 196] width 239 height 17
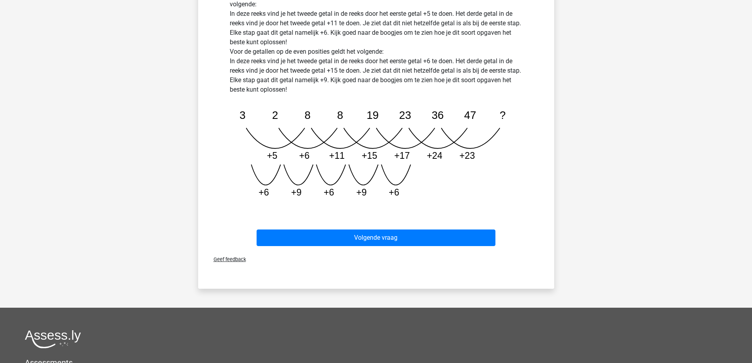
scroll to position [276, 0]
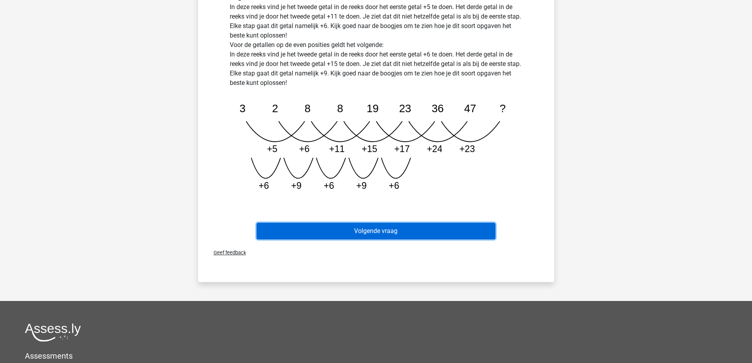
click at [349, 234] on button "Volgende vraag" at bounding box center [376, 231] width 239 height 17
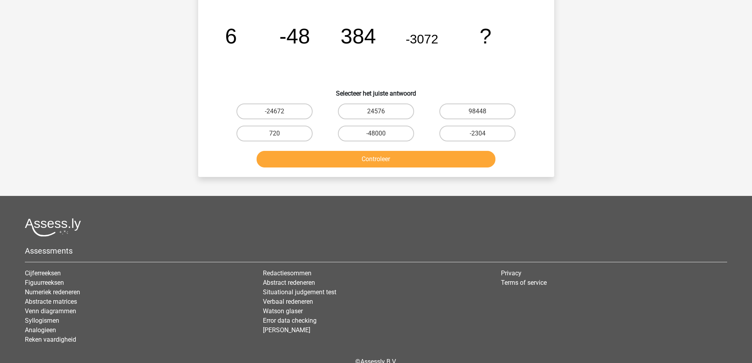
scroll to position [39, 0]
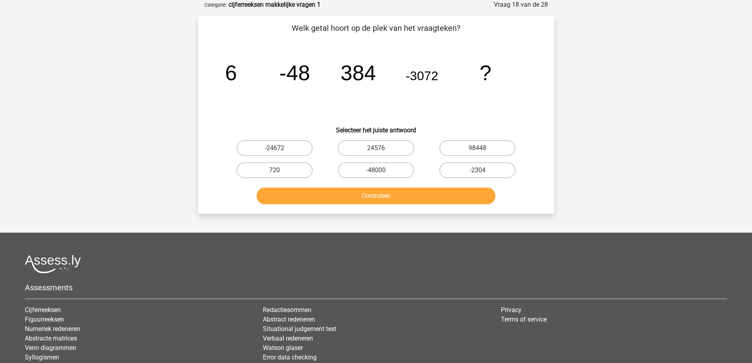
drag, startPoint x: 476, startPoint y: 147, endPoint x: 471, endPoint y: 158, distance: 12.2
click at [476, 146] on label "98448" at bounding box center [477, 148] width 76 height 16
click at [478, 148] on input "98448" at bounding box center [480, 150] width 5 height 5
radio input "true"
click at [402, 196] on button "Controleer" at bounding box center [376, 196] width 239 height 17
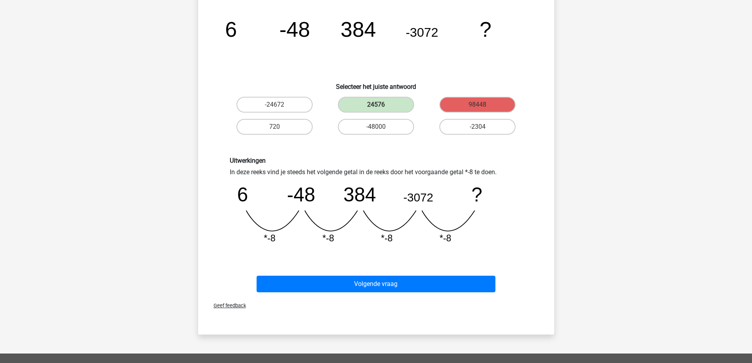
scroll to position [118, 0]
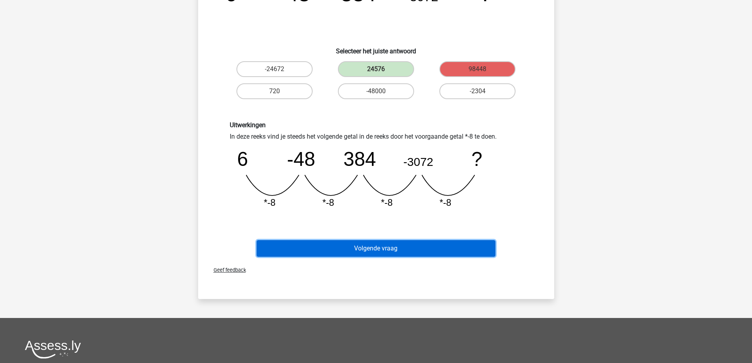
click at [363, 248] on button "Volgende vraag" at bounding box center [376, 248] width 239 height 17
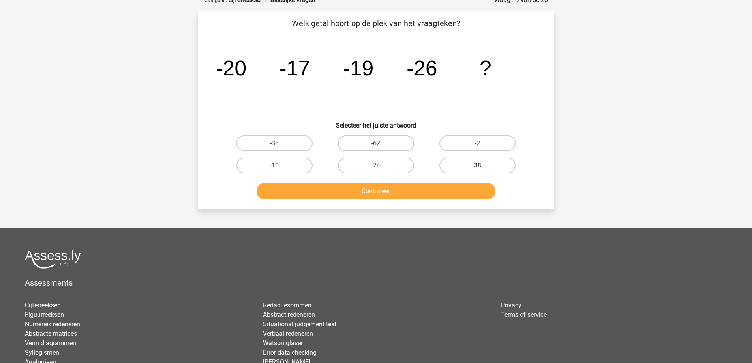
scroll to position [39, 0]
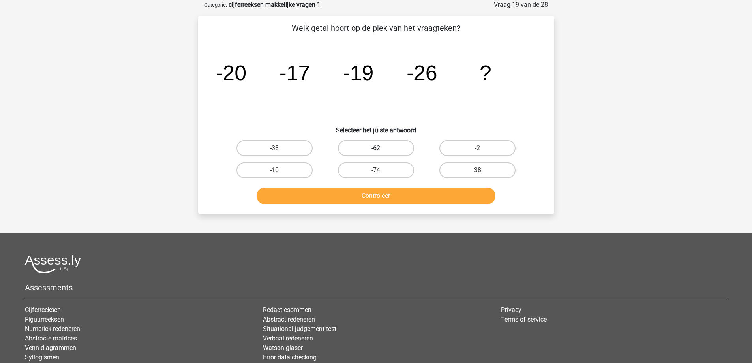
click at [362, 149] on label "-62" at bounding box center [376, 148] width 76 height 16
click at [376, 149] on input "-62" at bounding box center [378, 150] width 5 height 5
radio input "true"
click at [372, 199] on button "Controleer" at bounding box center [376, 196] width 239 height 17
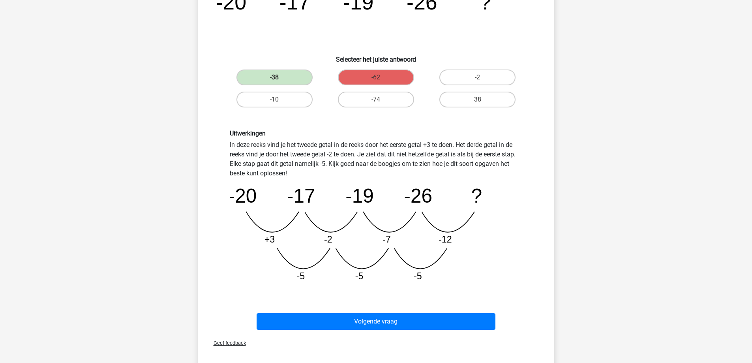
scroll to position [118, 0]
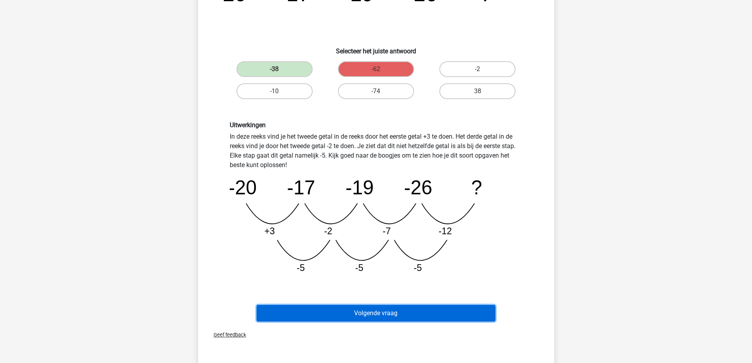
click at [331, 317] on button "Volgende vraag" at bounding box center [376, 313] width 239 height 17
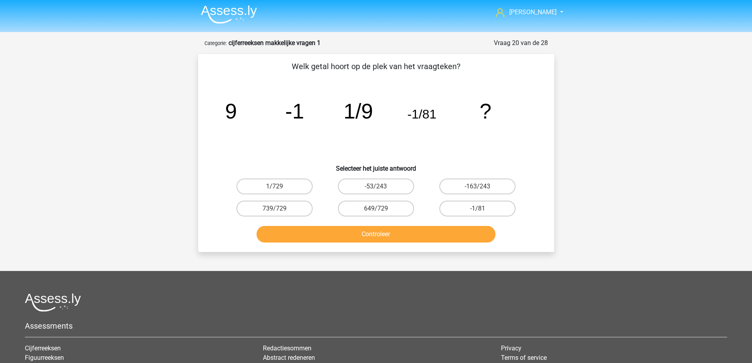
scroll to position [0, 0]
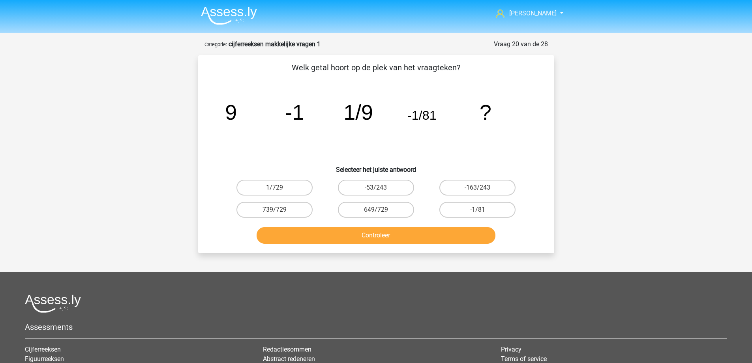
click at [381, 212] on input "649/729" at bounding box center [378, 212] width 5 height 5
radio input "true"
click at [379, 239] on button "Controleer" at bounding box center [376, 235] width 239 height 17
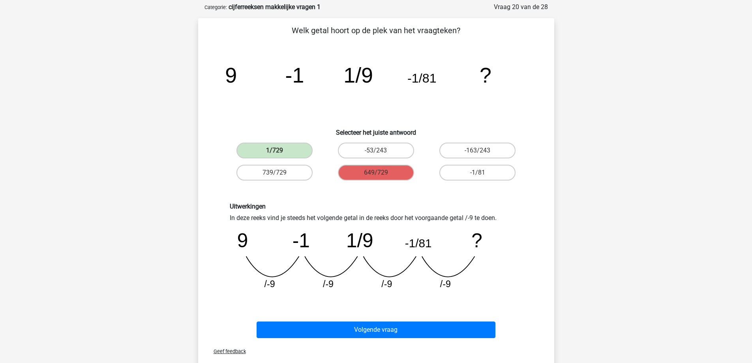
scroll to position [79, 0]
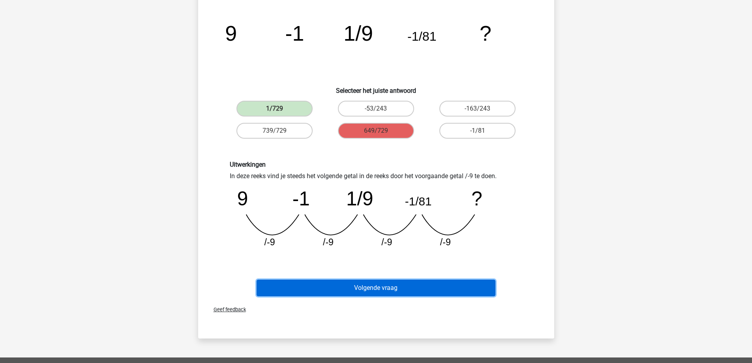
click at [351, 292] on button "Volgende vraag" at bounding box center [376, 287] width 239 height 17
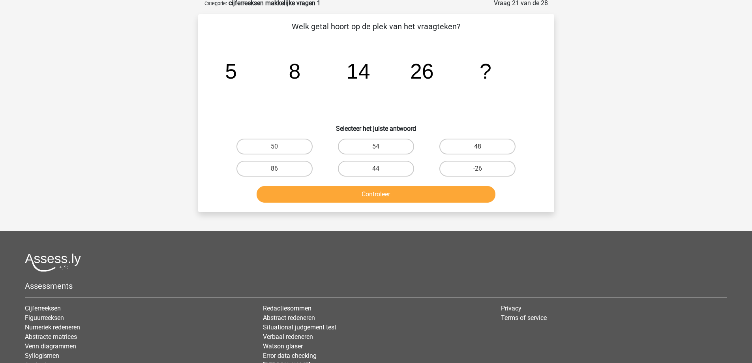
scroll to position [39, 0]
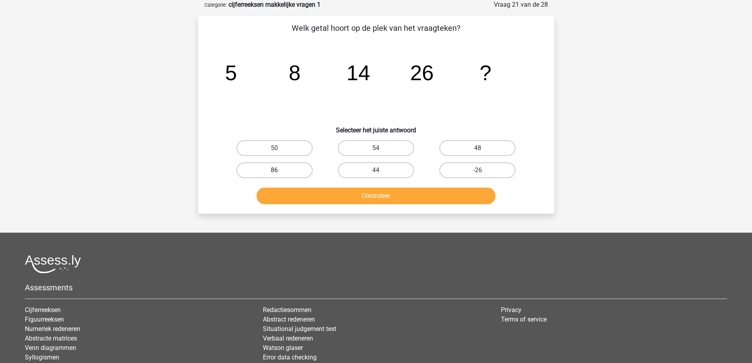
drag, startPoint x: 291, startPoint y: 146, endPoint x: 294, endPoint y: 164, distance: 18.4
click at [291, 145] on label "50" at bounding box center [274, 148] width 76 height 16
click at [279, 148] on input "50" at bounding box center [276, 150] width 5 height 5
radio input "true"
click at [304, 199] on button "Controleer" at bounding box center [376, 196] width 239 height 17
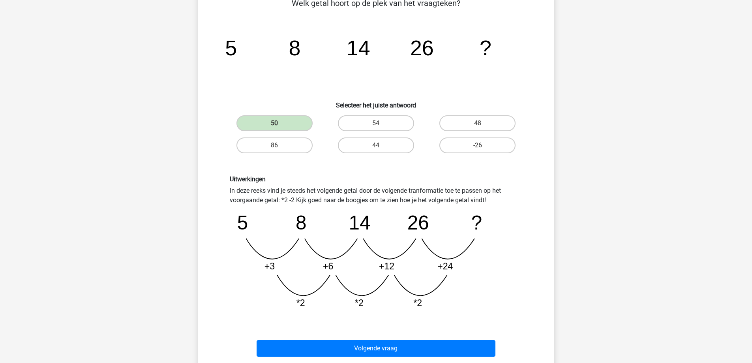
scroll to position [158, 0]
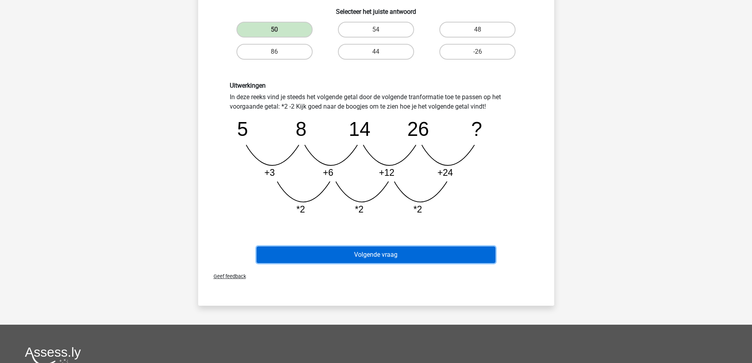
click at [358, 257] on button "Volgende vraag" at bounding box center [376, 254] width 239 height 17
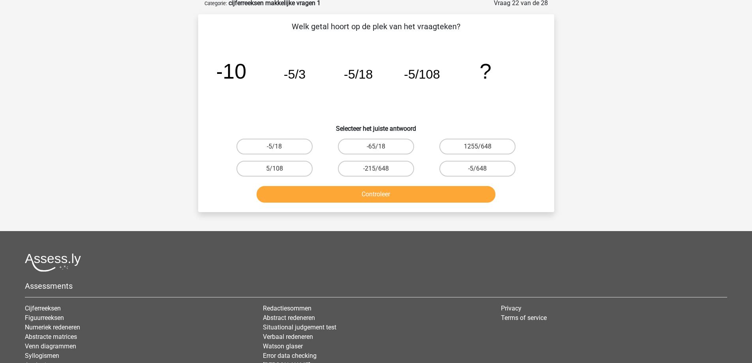
scroll to position [39, 0]
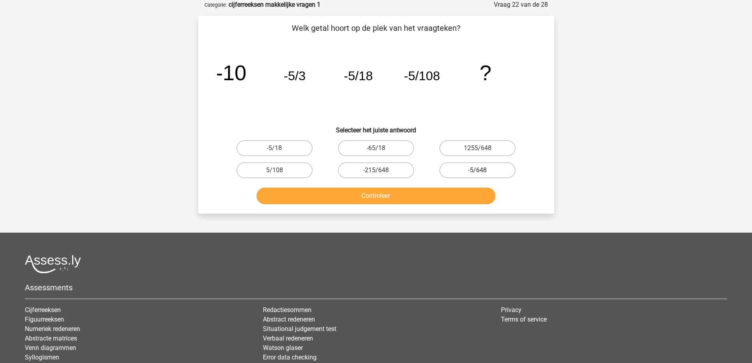
click at [458, 170] on label "-5/648" at bounding box center [477, 170] width 76 height 16
click at [478, 170] on input "-5/648" at bounding box center [480, 172] width 5 height 5
radio input "true"
click at [420, 194] on button "Controleer" at bounding box center [376, 196] width 239 height 17
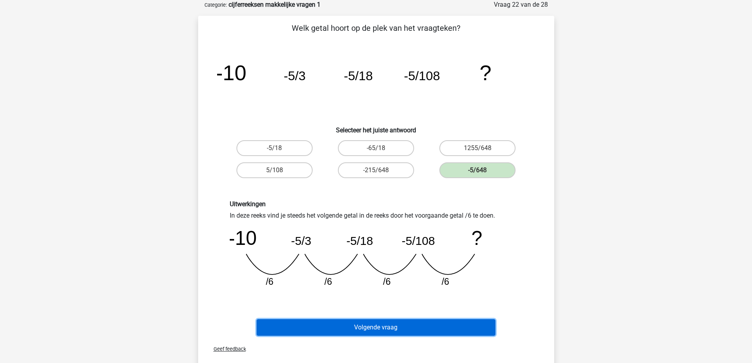
click at [368, 324] on button "Volgende vraag" at bounding box center [376, 327] width 239 height 17
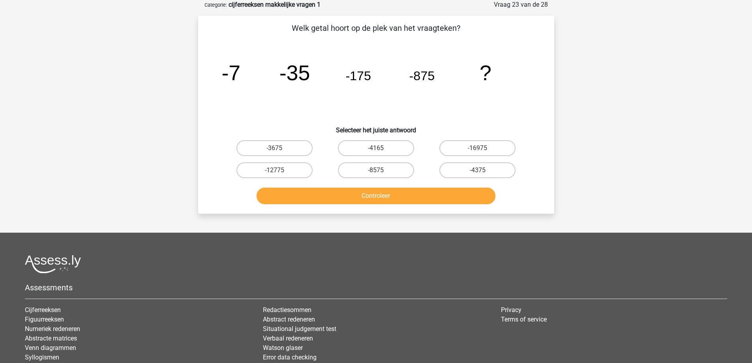
click at [478, 171] on input "-4375" at bounding box center [480, 172] width 5 height 5
radio input "true"
click at [452, 194] on button "Controleer" at bounding box center [376, 196] width 239 height 17
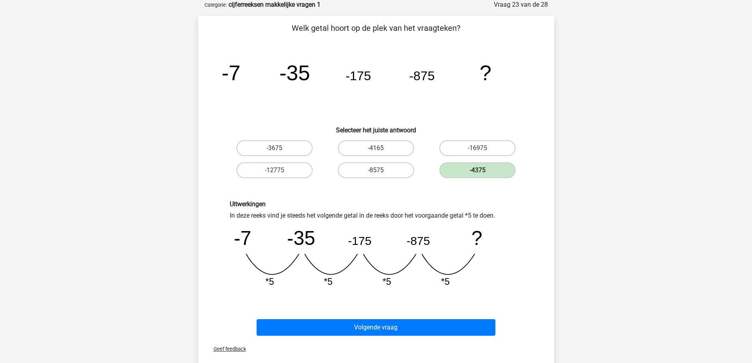
scroll to position [158, 0]
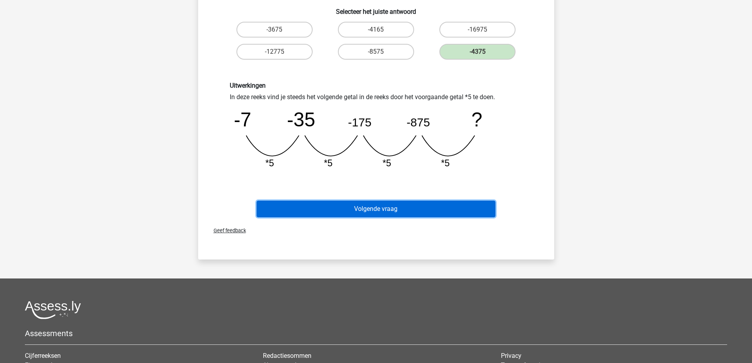
click at [337, 213] on button "Volgende vraag" at bounding box center [376, 209] width 239 height 17
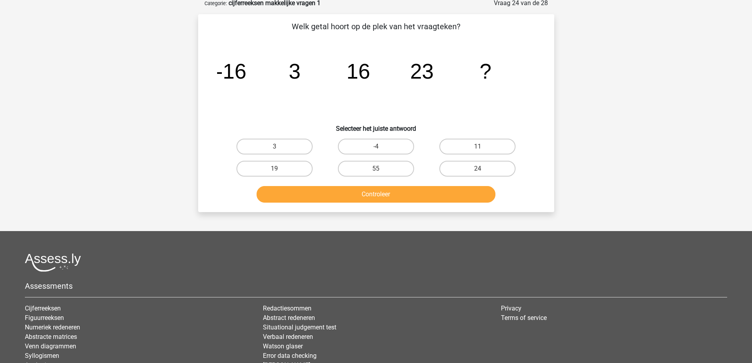
scroll to position [39, 0]
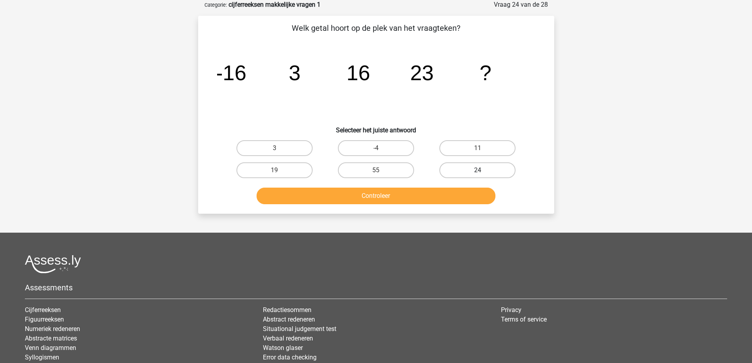
click at [462, 171] on label "24" at bounding box center [477, 170] width 76 height 16
click at [478, 171] on input "24" at bounding box center [480, 172] width 5 height 5
radio input "true"
click at [420, 195] on button "Controleer" at bounding box center [376, 196] width 239 height 17
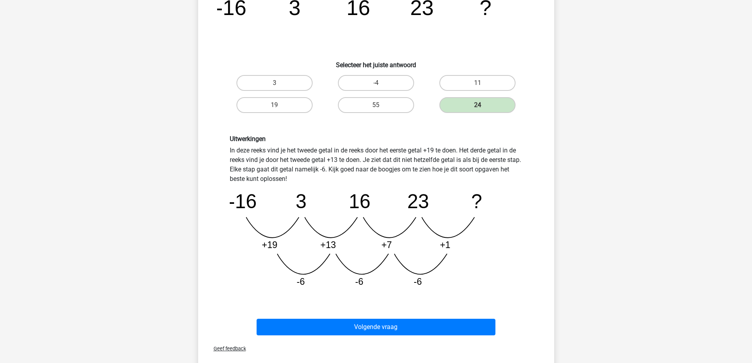
scroll to position [118, 0]
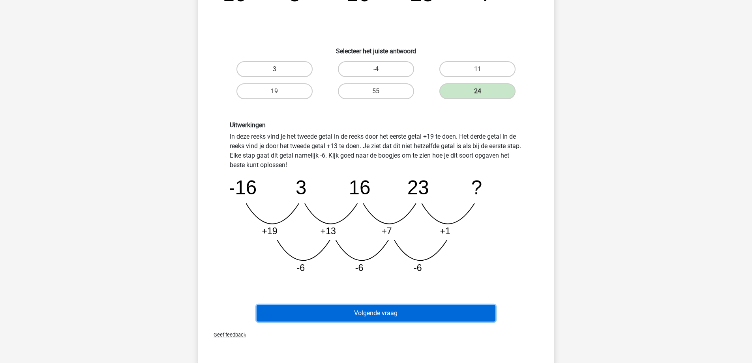
click at [359, 310] on button "Volgende vraag" at bounding box center [376, 313] width 239 height 17
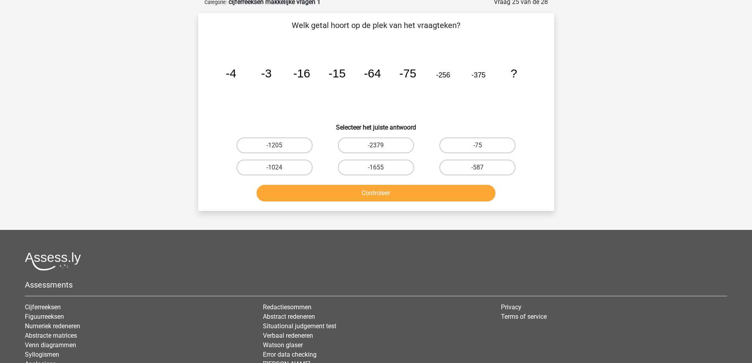
scroll to position [39, 0]
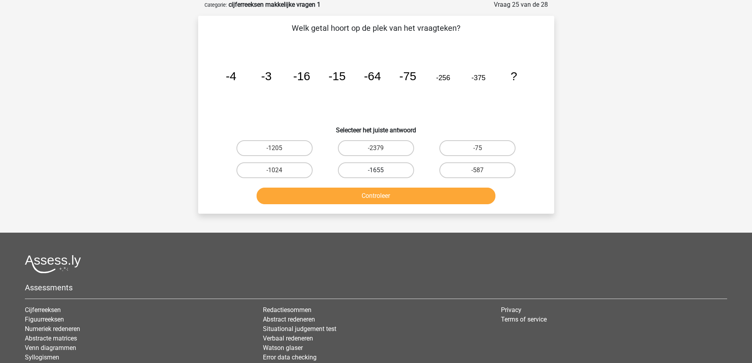
click at [387, 170] on label "-1655" at bounding box center [376, 170] width 76 height 16
click at [381, 170] on input "-1655" at bounding box center [378, 172] width 5 height 5
radio input "true"
click at [379, 192] on button "Controleer" at bounding box center [376, 196] width 239 height 17
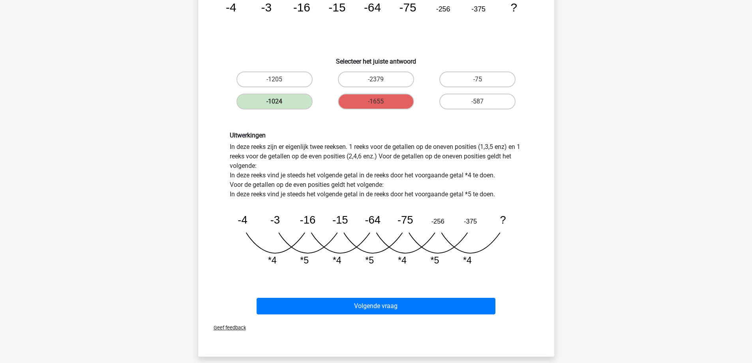
scroll to position [118, 0]
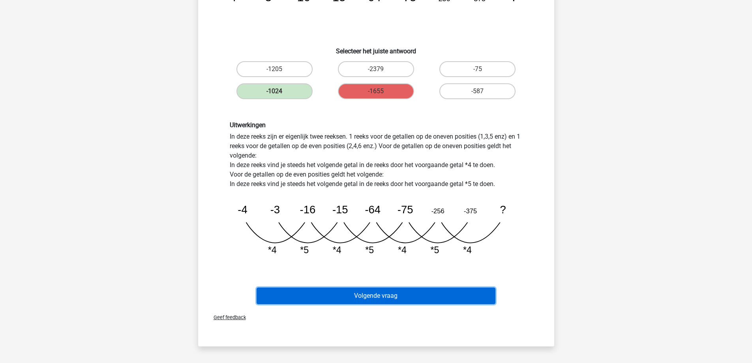
click at [350, 298] on button "Volgende vraag" at bounding box center [376, 295] width 239 height 17
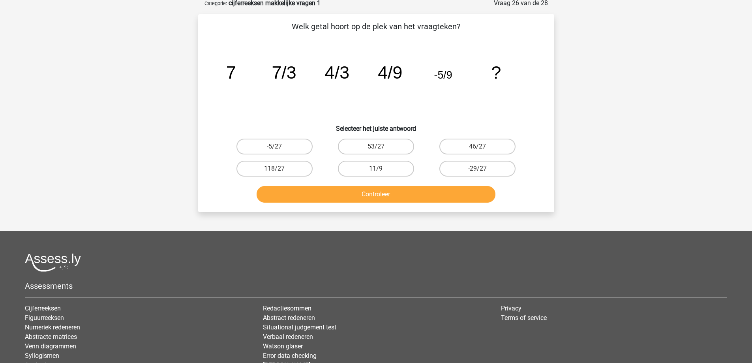
scroll to position [39, 0]
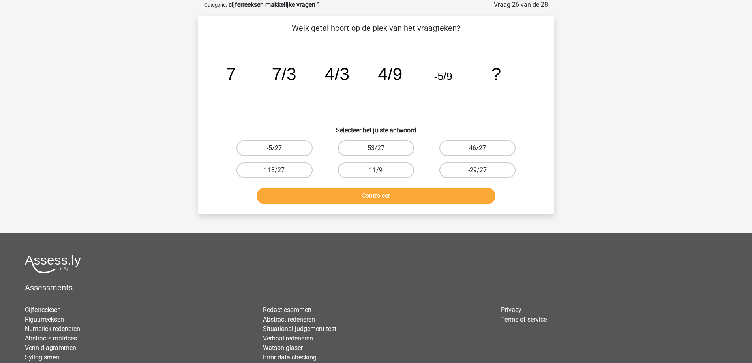
click at [285, 151] on label "-5/27" at bounding box center [274, 148] width 76 height 16
click at [279, 151] on input "-5/27" at bounding box center [276, 150] width 5 height 5
radio input "true"
click at [316, 197] on button "Controleer" at bounding box center [376, 196] width 239 height 17
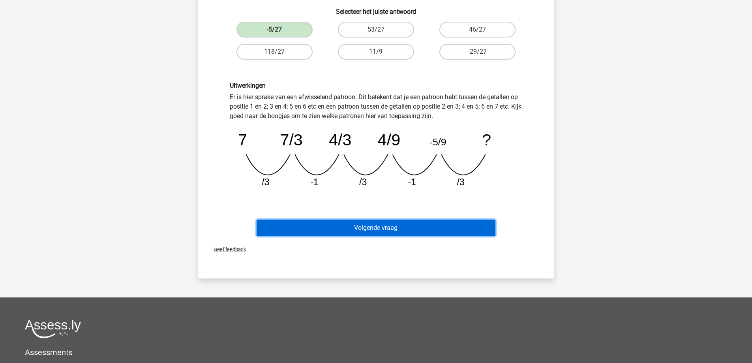
click at [339, 227] on button "Volgende vraag" at bounding box center [376, 227] width 239 height 17
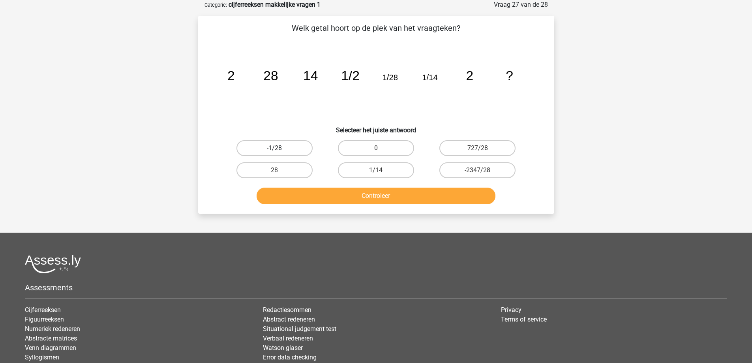
click at [283, 147] on label "-1/28" at bounding box center [274, 148] width 76 height 16
click at [279, 148] on input "-1/28" at bounding box center [276, 150] width 5 height 5
radio input "true"
click at [310, 197] on button "Controleer" at bounding box center [376, 196] width 239 height 17
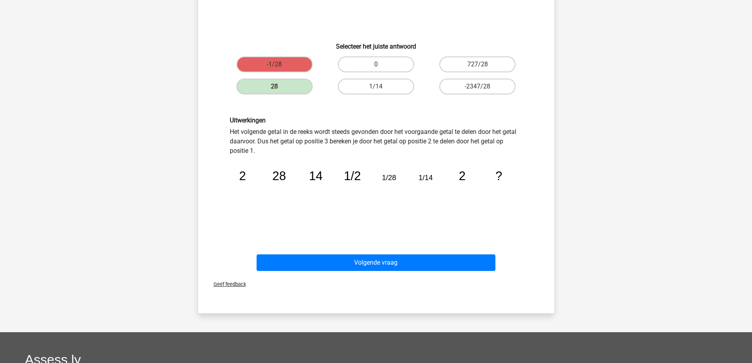
scroll to position [158, 0]
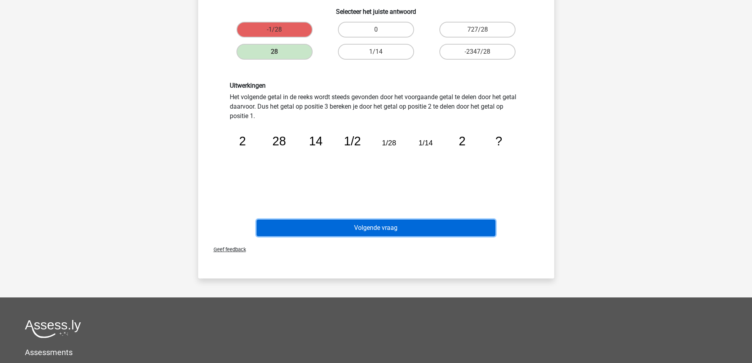
click at [337, 228] on button "Volgende vraag" at bounding box center [376, 227] width 239 height 17
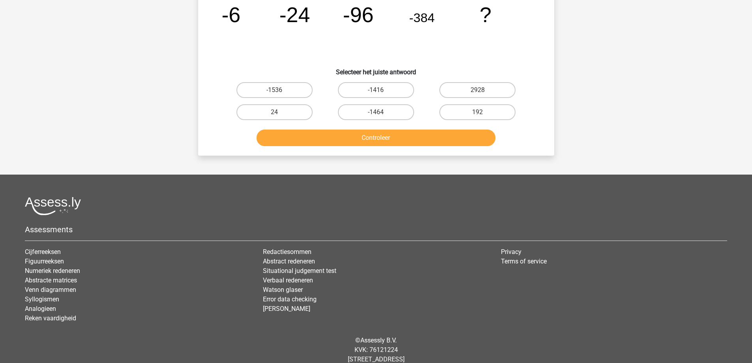
scroll to position [39, 0]
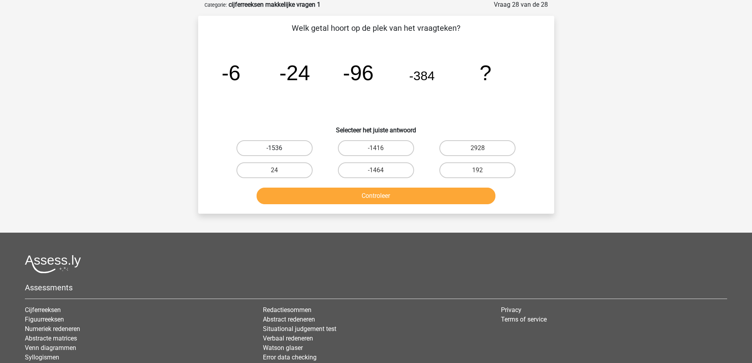
click at [268, 150] on label "-1536" at bounding box center [274, 148] width 76 height 16
click at [274, 150] on input "-1536" at bounding box center [276, 150] width 5 height 5
radio input "true"
click at [465, 199] on button "Controleer" at bounding box center [376, 196] width 239 height 17
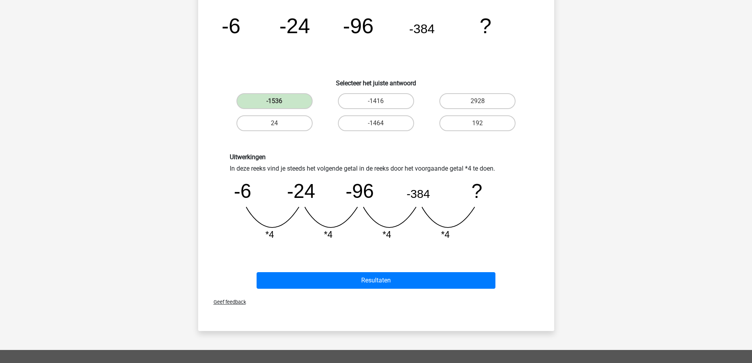
scroll to position [237, 0]
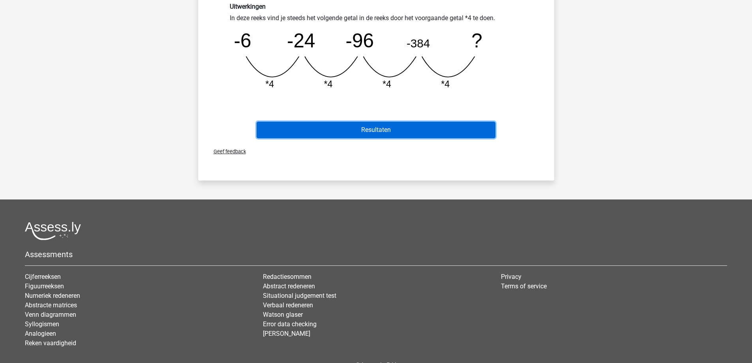
click at [374, 132] on button "Resultaten" at bounding box center [376, 130] width 239 height 17
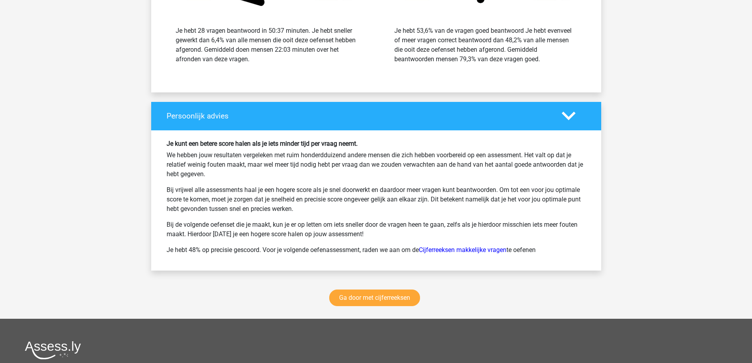
scroll to position [1303, 0]
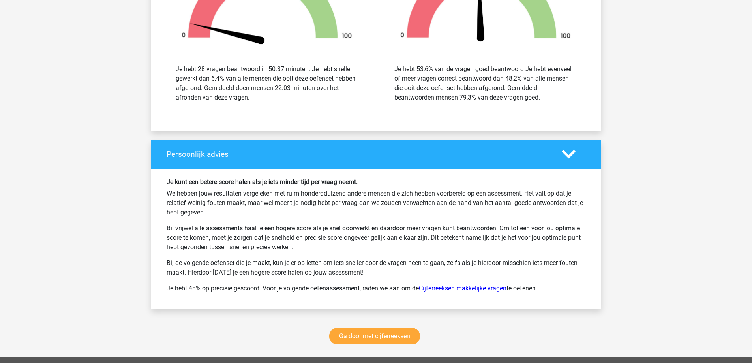
click at [451, 289] on link "Cijferreeksen makkelijke vragen" at bounding box center [463, 288] width 88 height 8
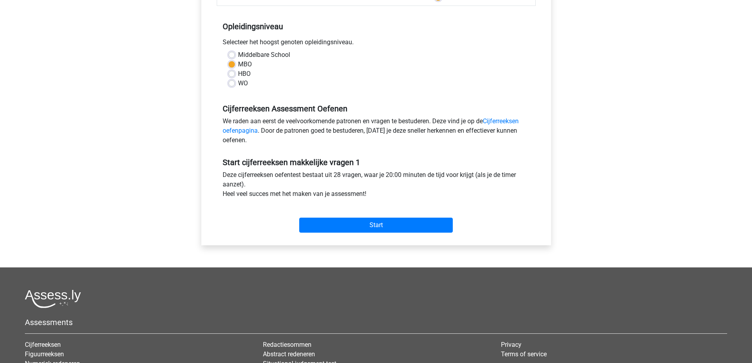
scroll to position [197, 0]
